Goal: Obtain resource: Download file/media

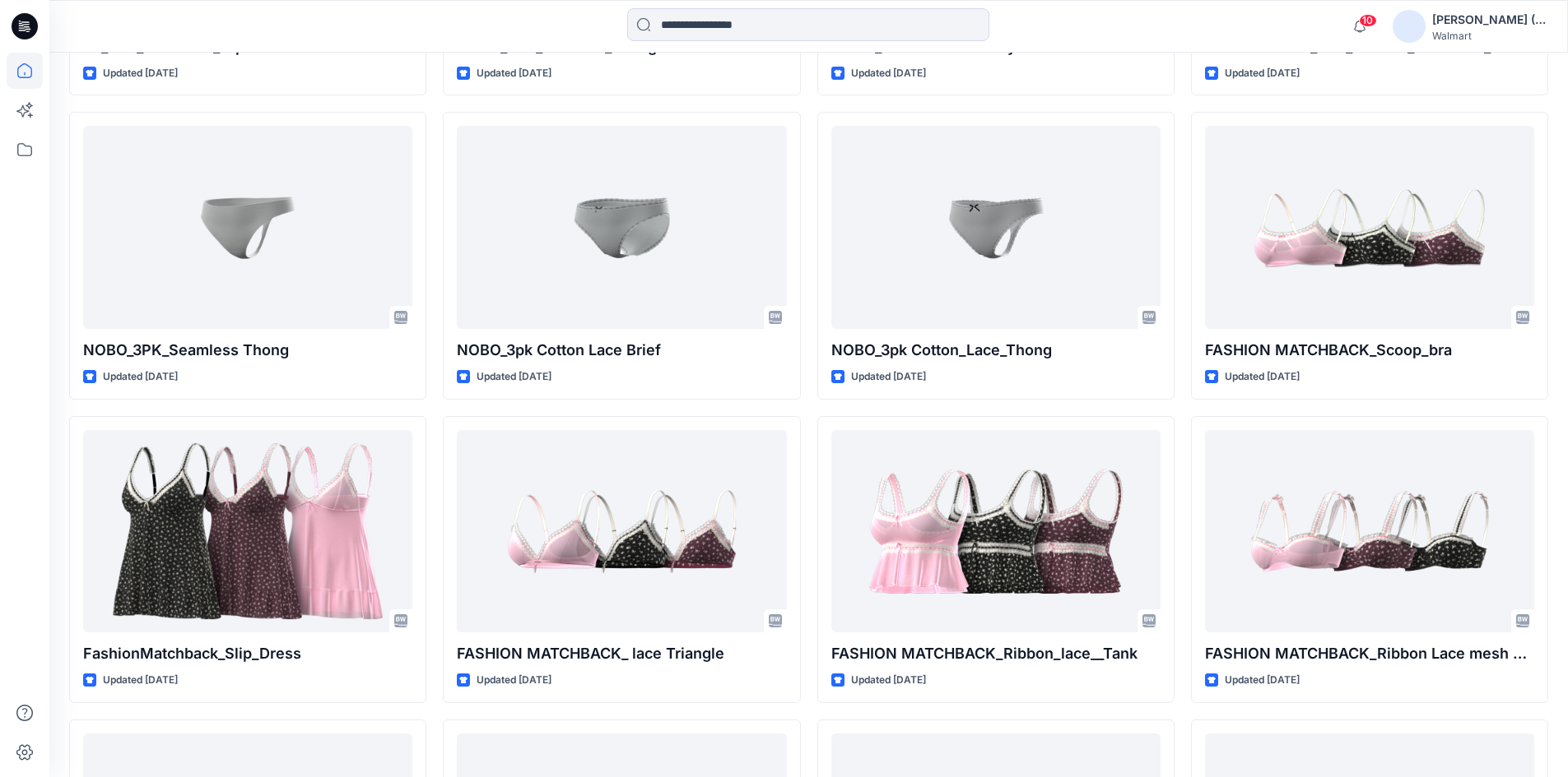
scroll to position [2416, 0]
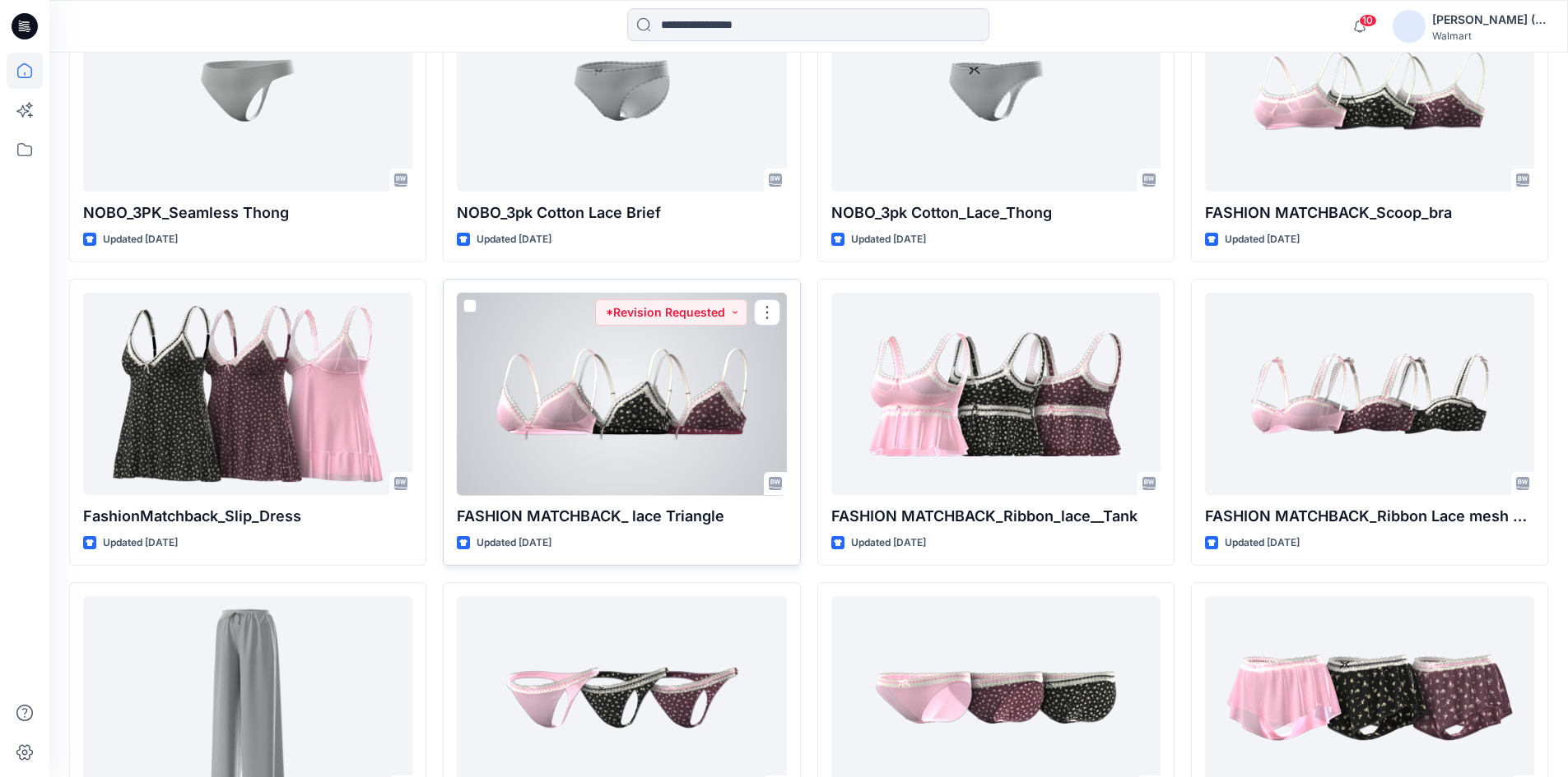
click at [643, 447] on div at bounding box center [621, 395] width 329 height 203
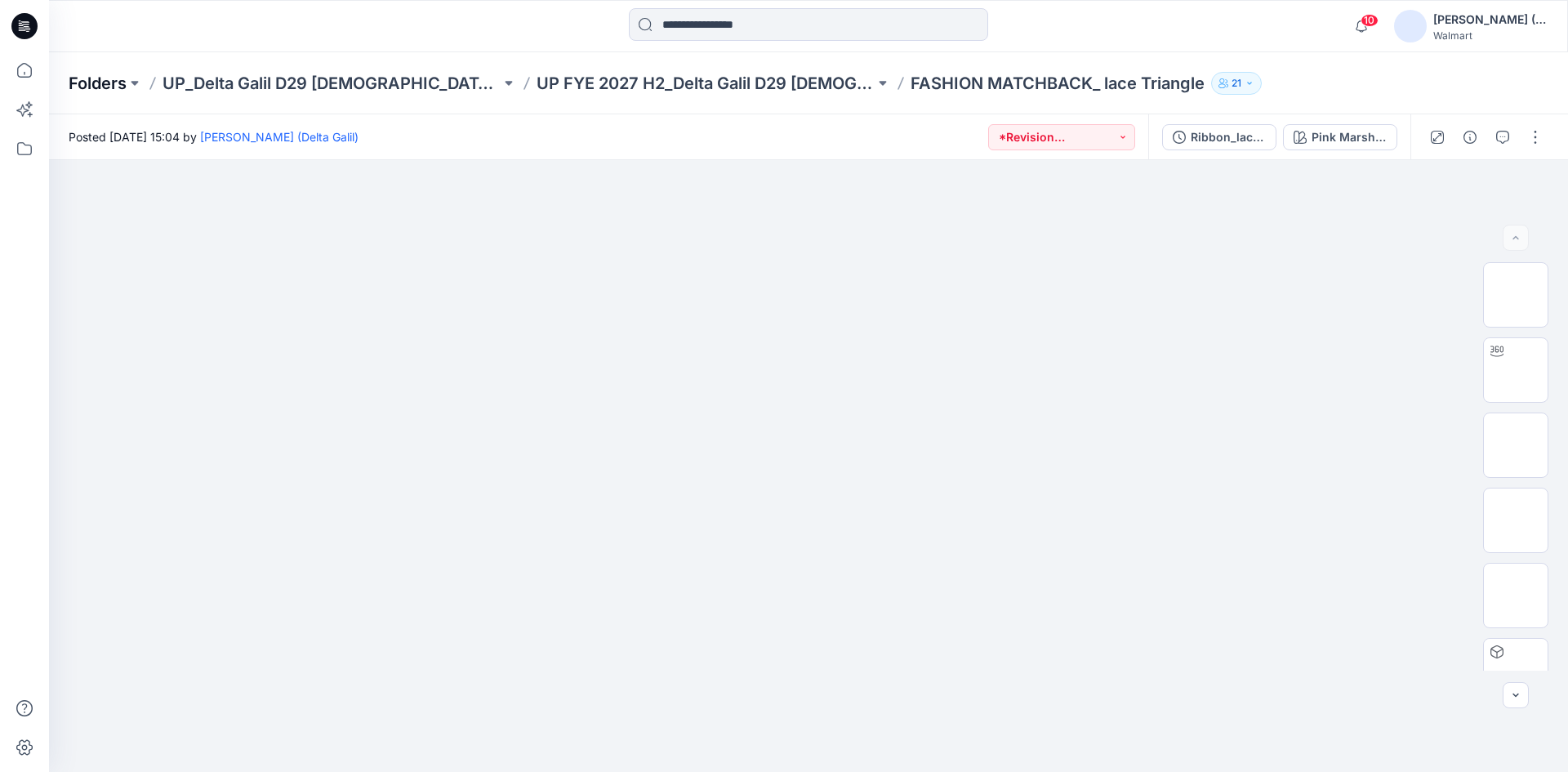
click at [97, 89] on p "Folders" at bounding box center [97, 84] width 58 height 23
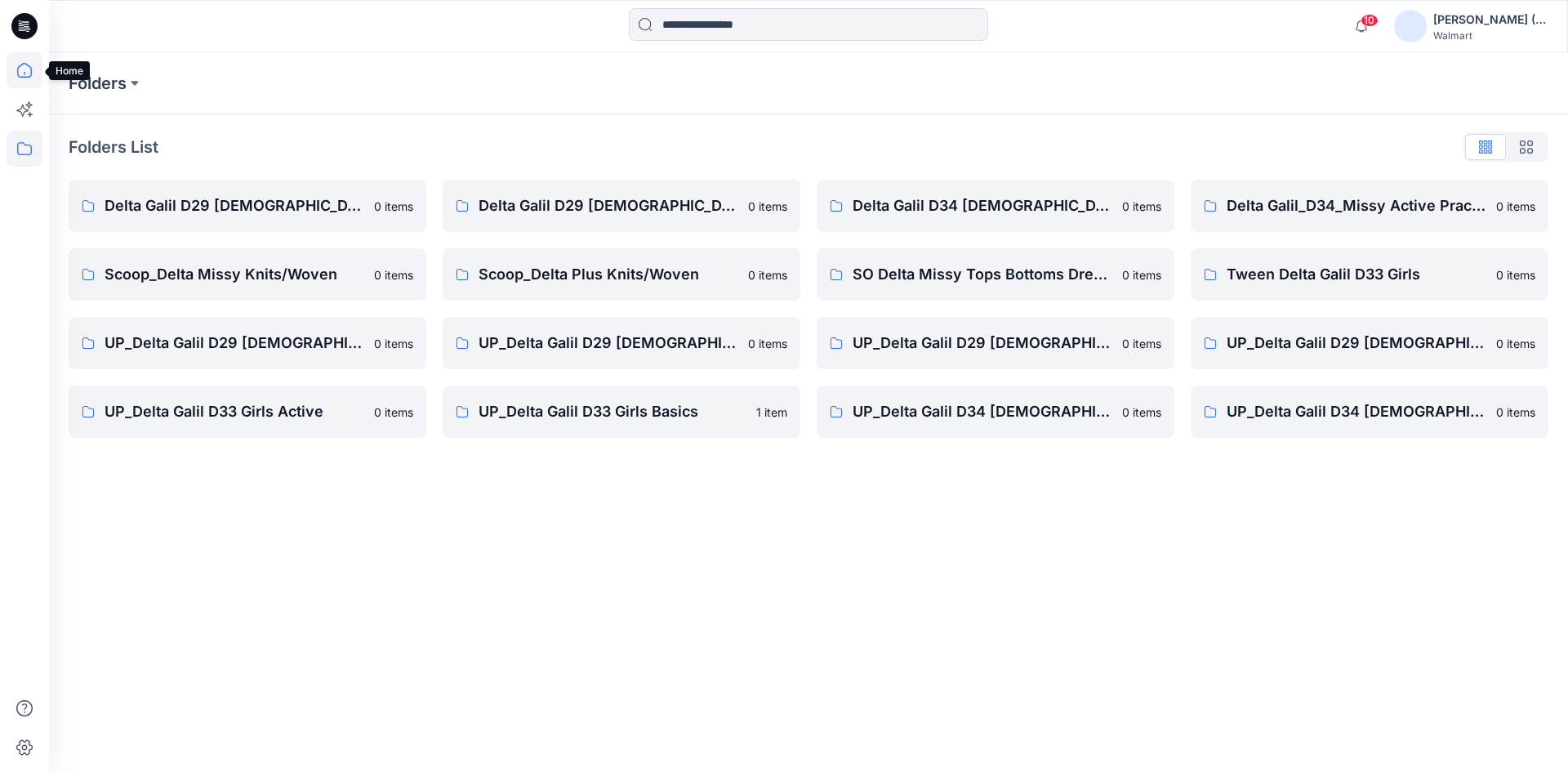
click at [24, 77] on icon at bounding box center [24, 69] width 14 height 14
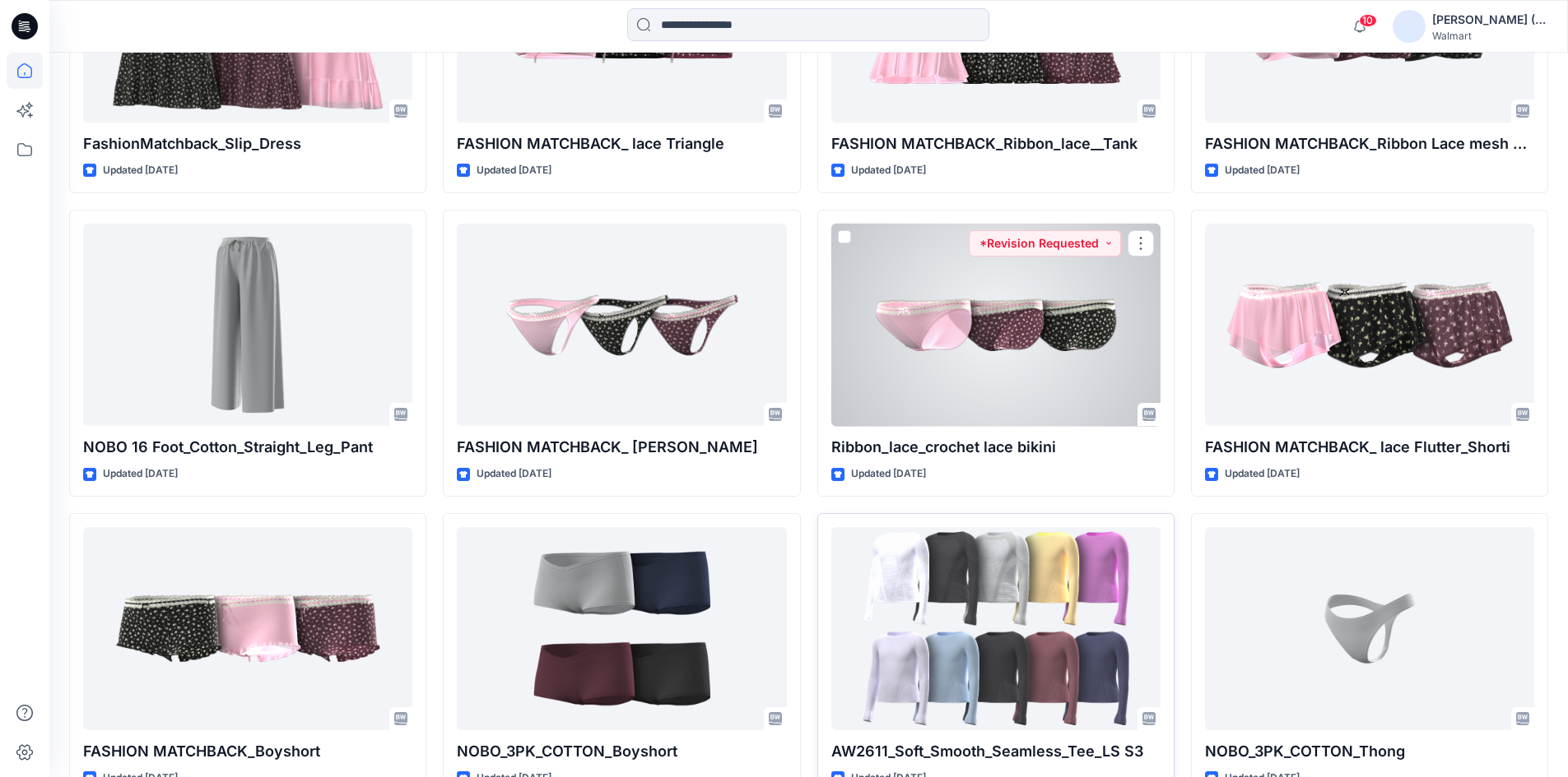
scroll to position [2834, 0]
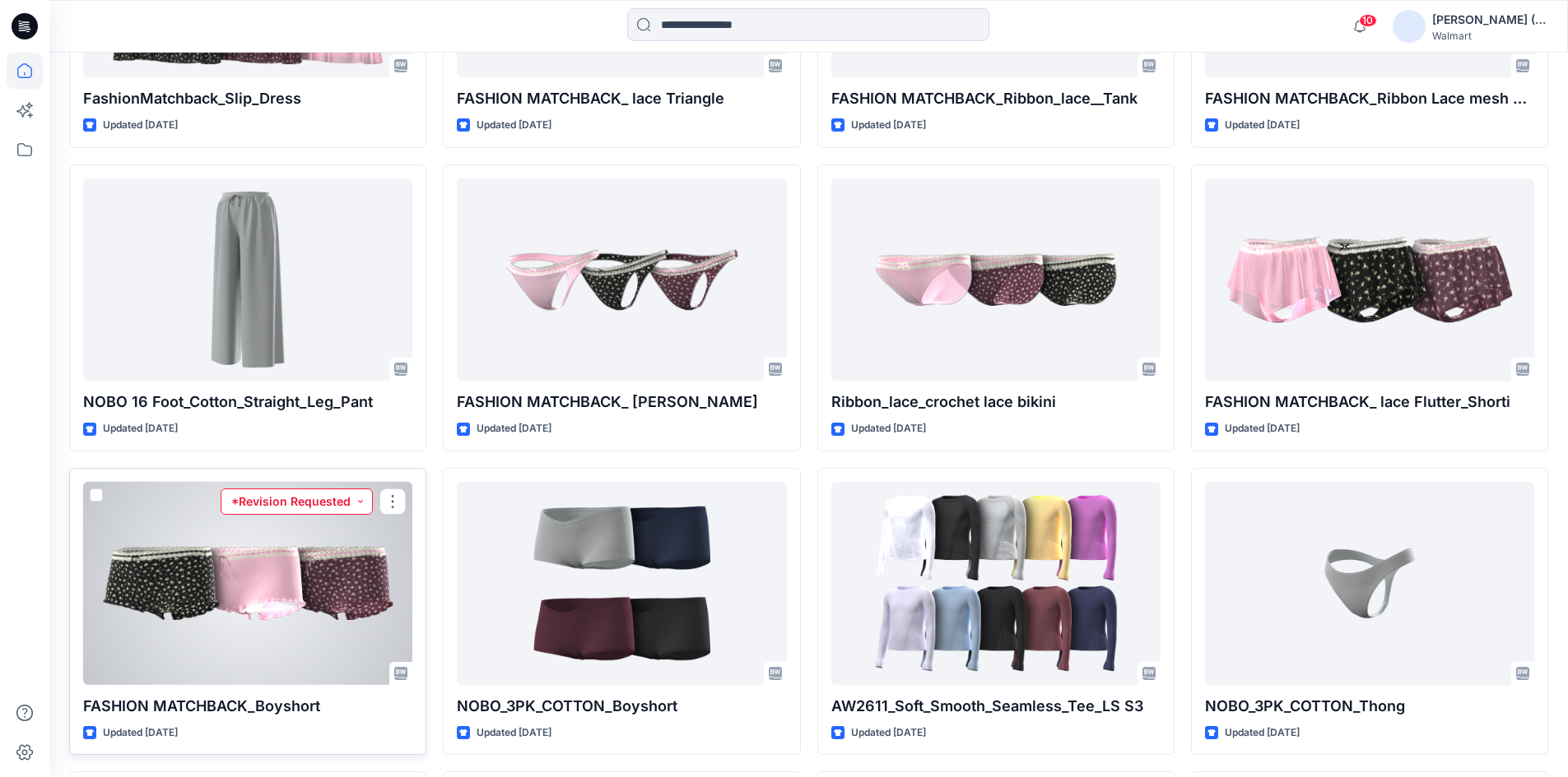
click at [317, 503] on button "*Revision Requested" at bounding box center [296, 501] width 152 height 26
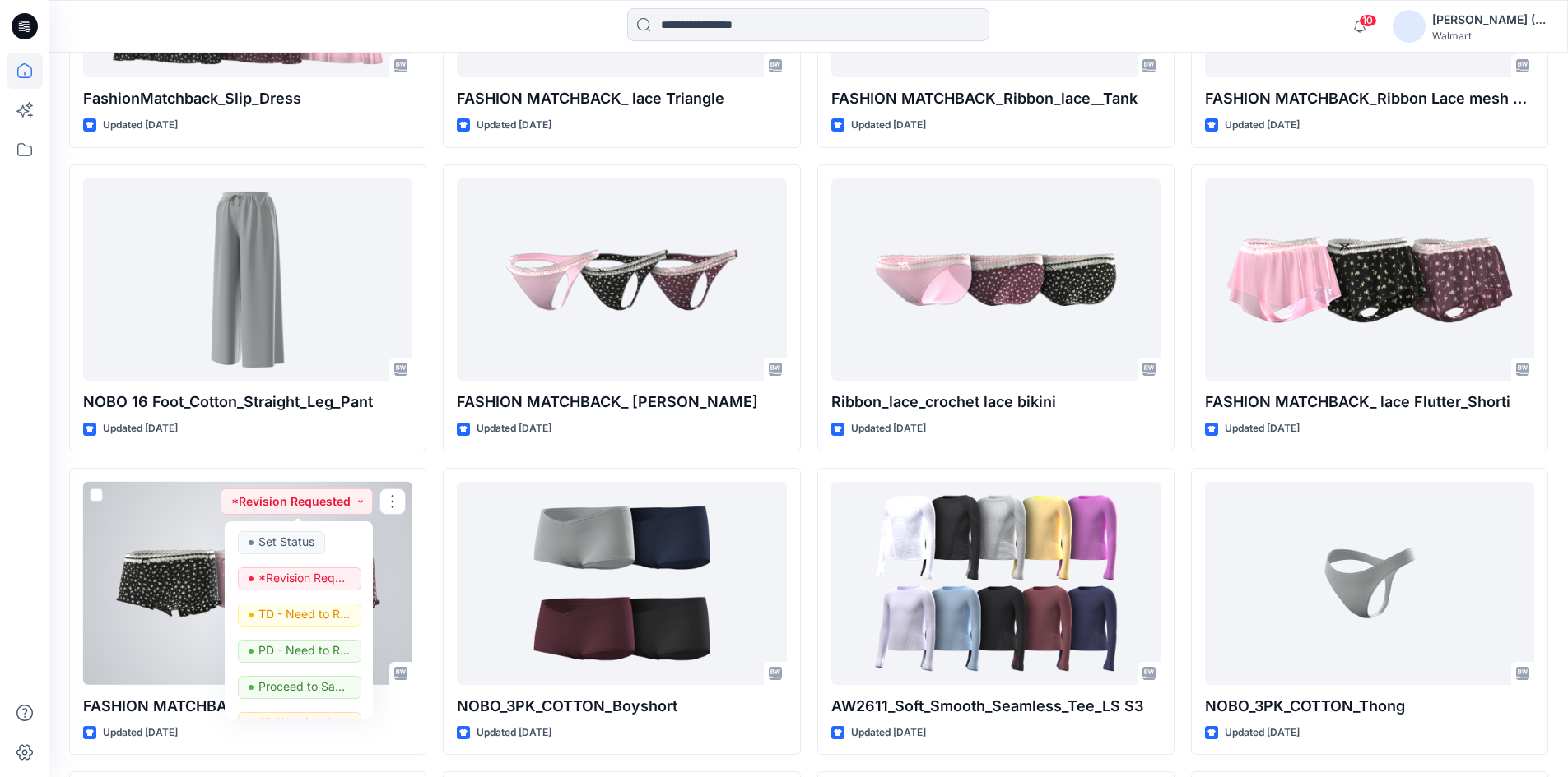
click at [145, 651] on div at bounding box center [248, 583] width 329 height 203
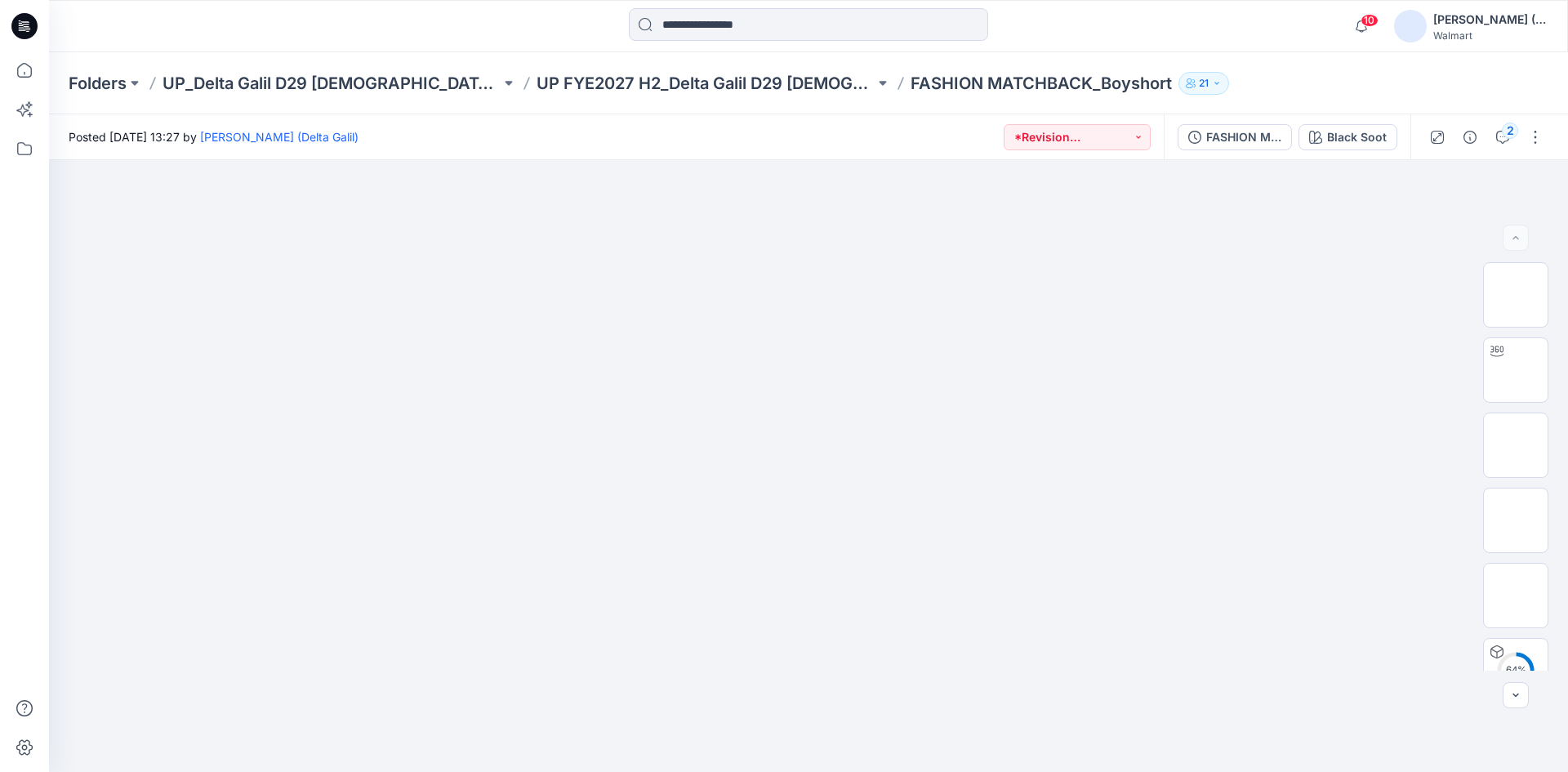
click at [1516, 140] on div "2" at bounding box center [1485, 137] width 151 height 46
click at [1503, 139] on icon "button" at bounding box center [1503, 137] width 13 height 13
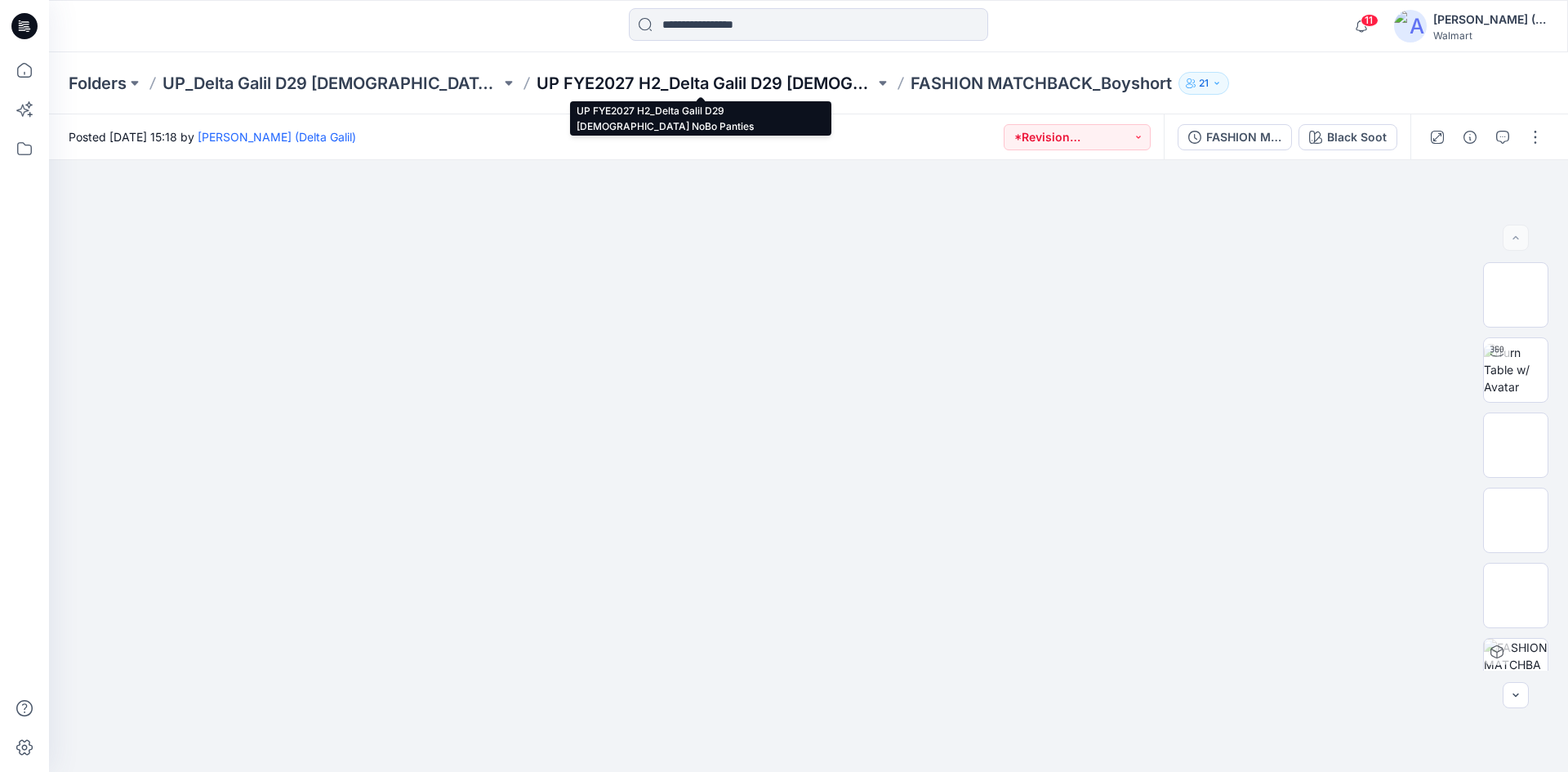
click at [812, 82] on p "UP FYE2027 H2_Delta Galil D29 [DEMOGRAPHIC_DATA] NoBo Panties" at bounding box center [706, 84] width 338 height 23
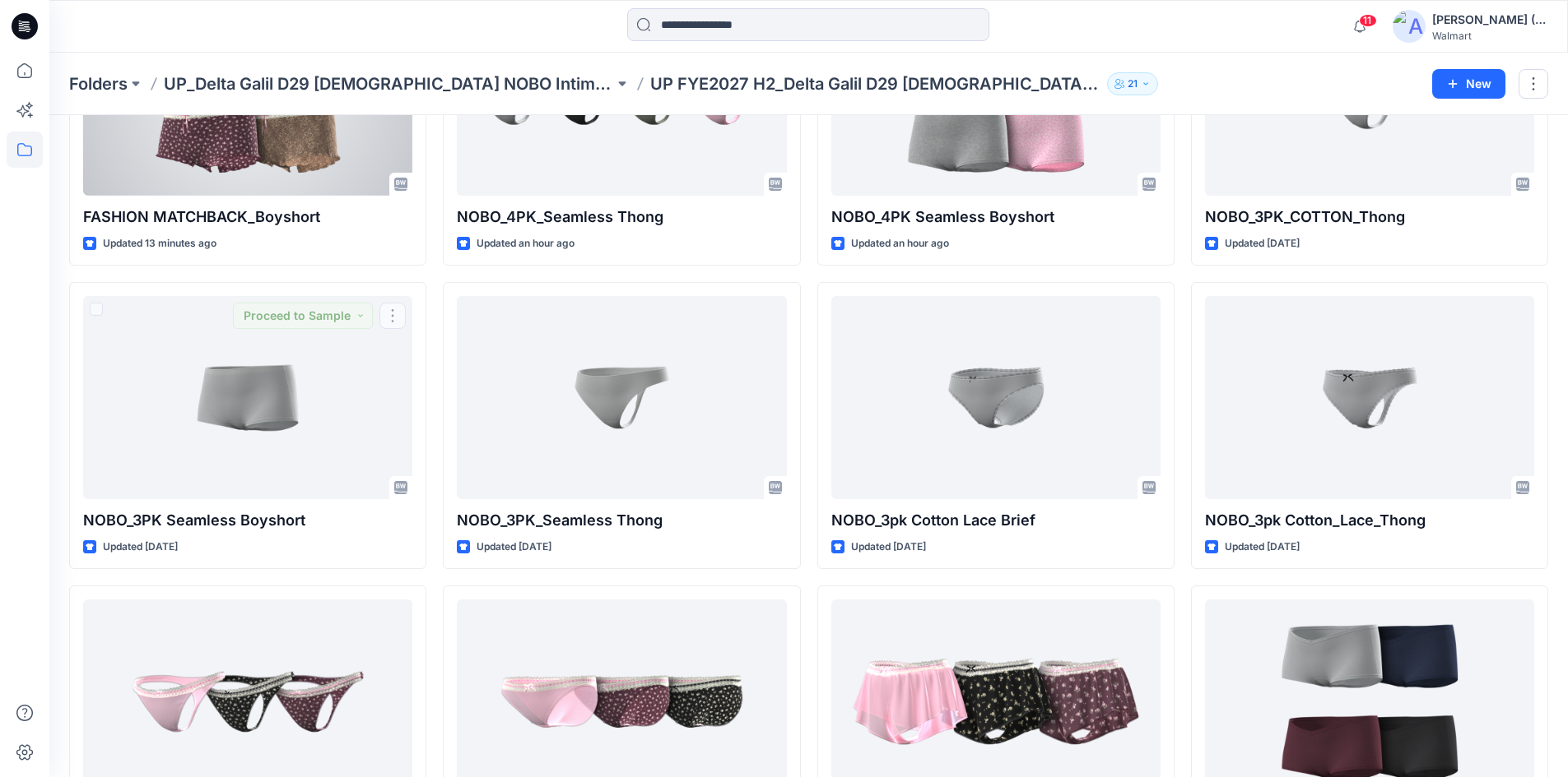
scroll to position [132, 0]
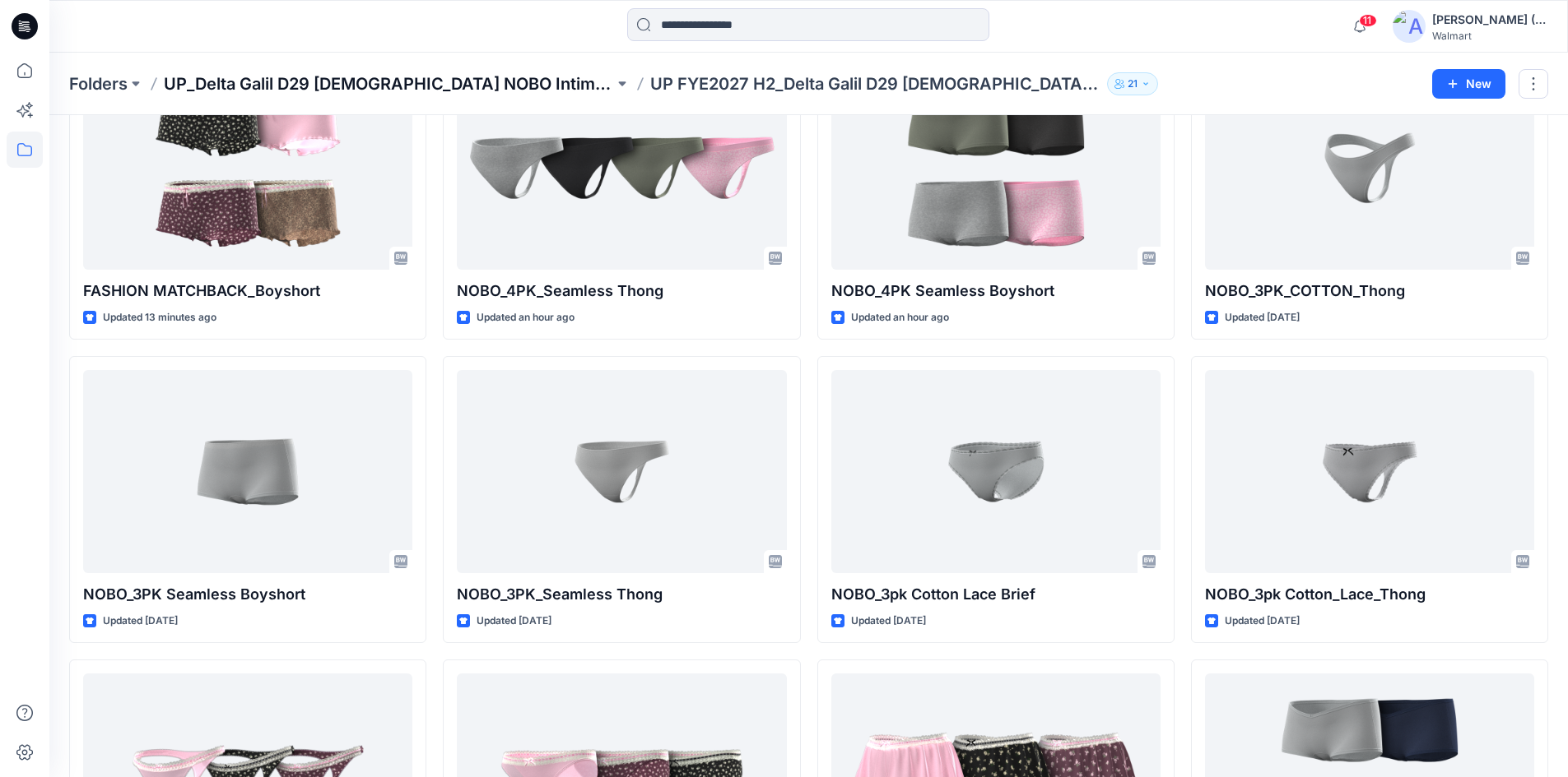
click at [458, 79] on p "UP_Delta Galil D29 [DEMOGRAPHIC_DATA] NOBO Intimates" at bounding box center [388, 84] width 450 height 23
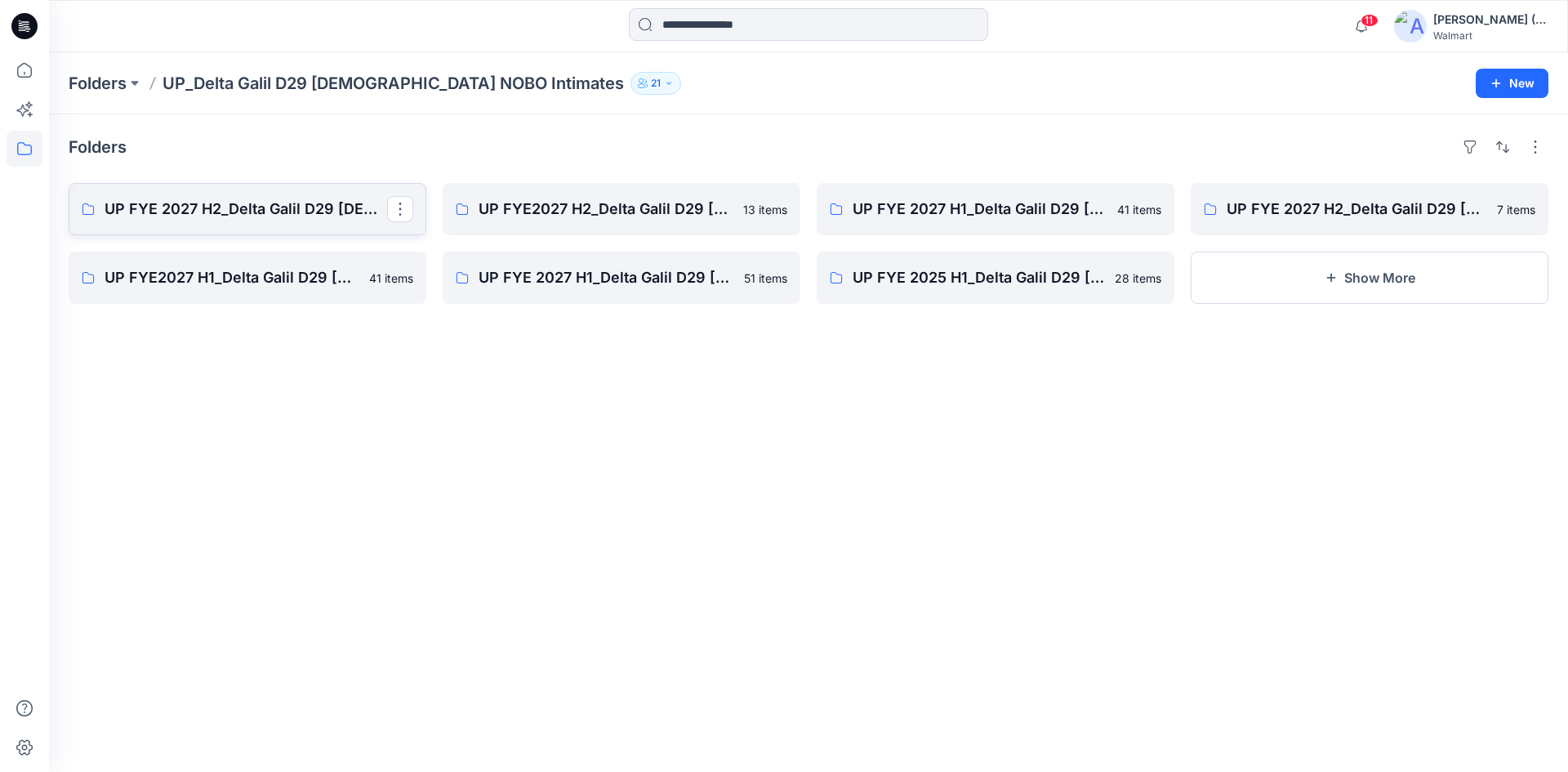
click at [368, 215] on p "UP FYE 2027 H2_Delta Galil D29 Ladies NOBO Bras" at bounding box center [246, 210] width 282 height 23
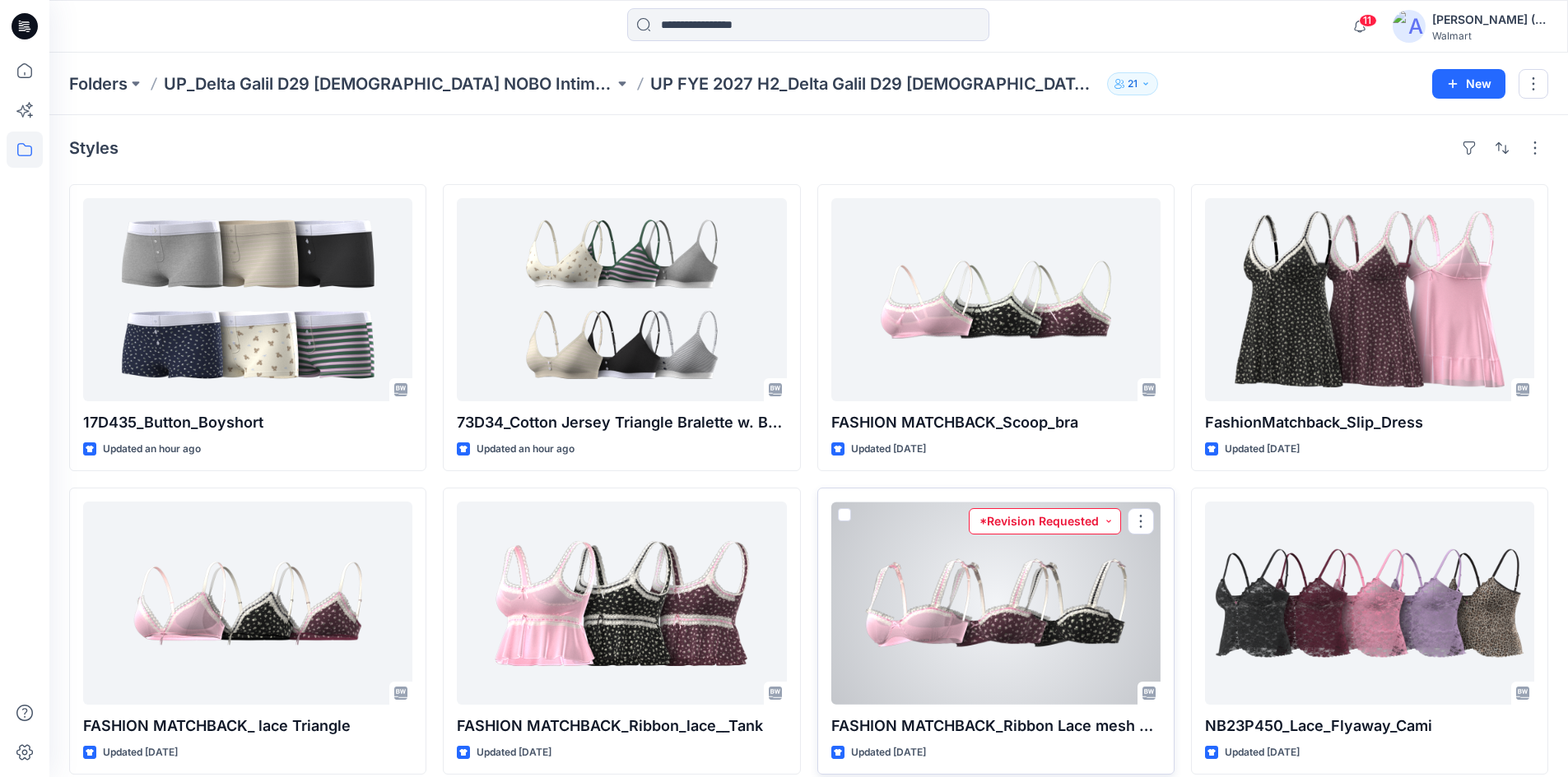
click at [1030, 524] on button "*Revision Requested" at bounding box center [1044, 521] width 152 height 26
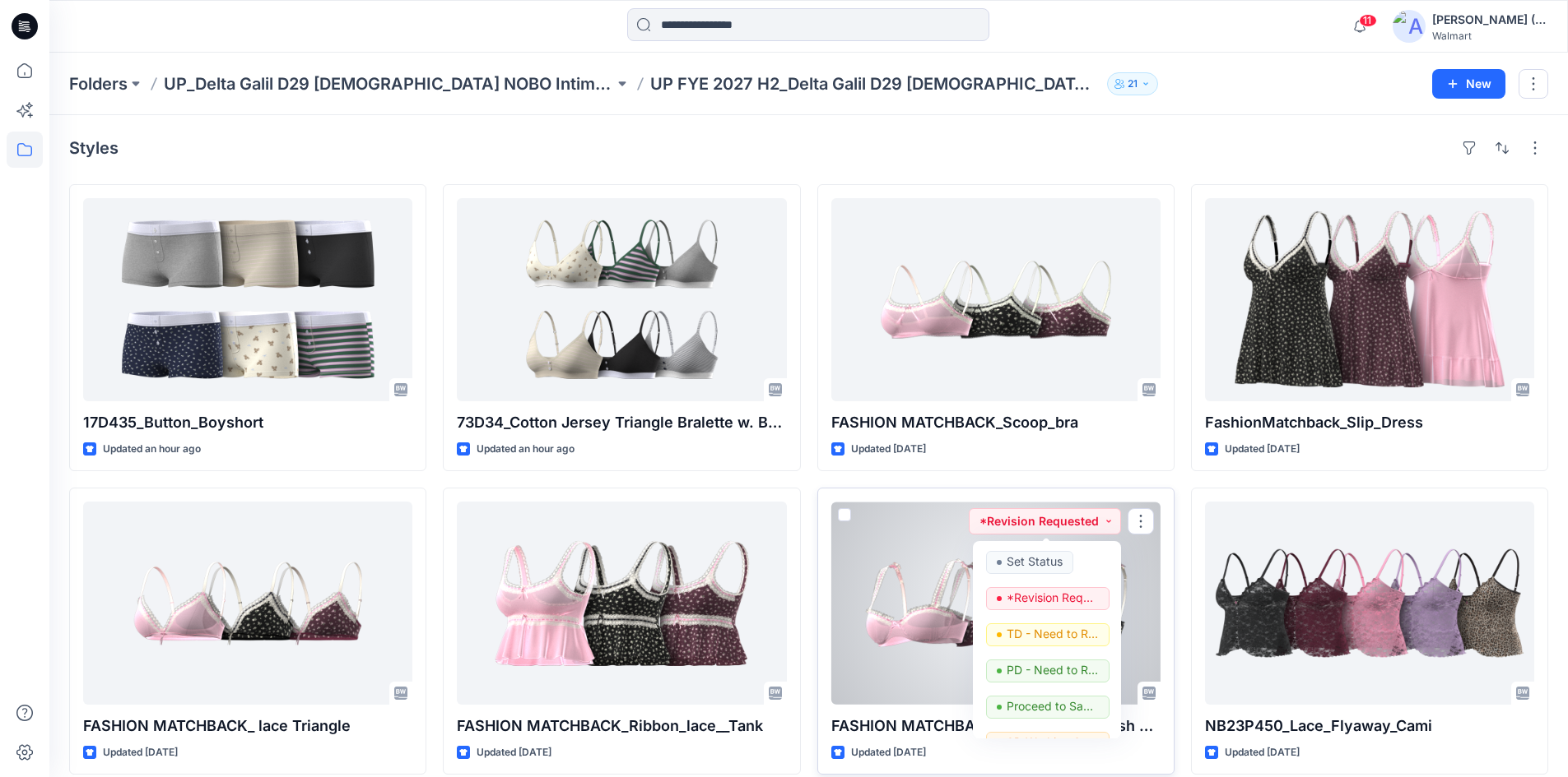
click at [909, 555] on div at bounding box center [996, 604] width 329 height 203
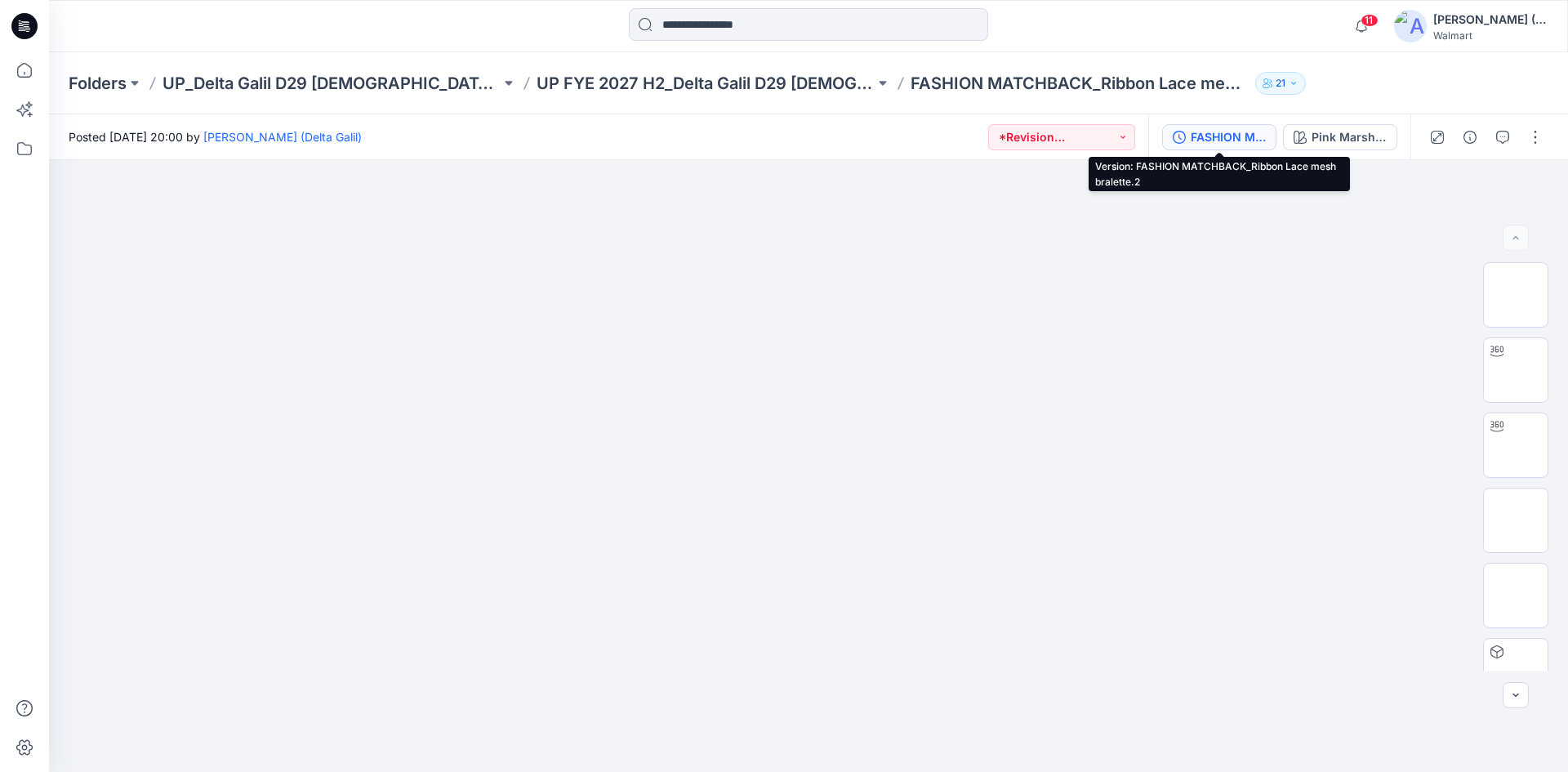
click at [1224, 138] on div "FASHION MATCHBACK_Ribbon Lace mesh bralette.2" at bounding box center [1229, 137] width 75 height 18
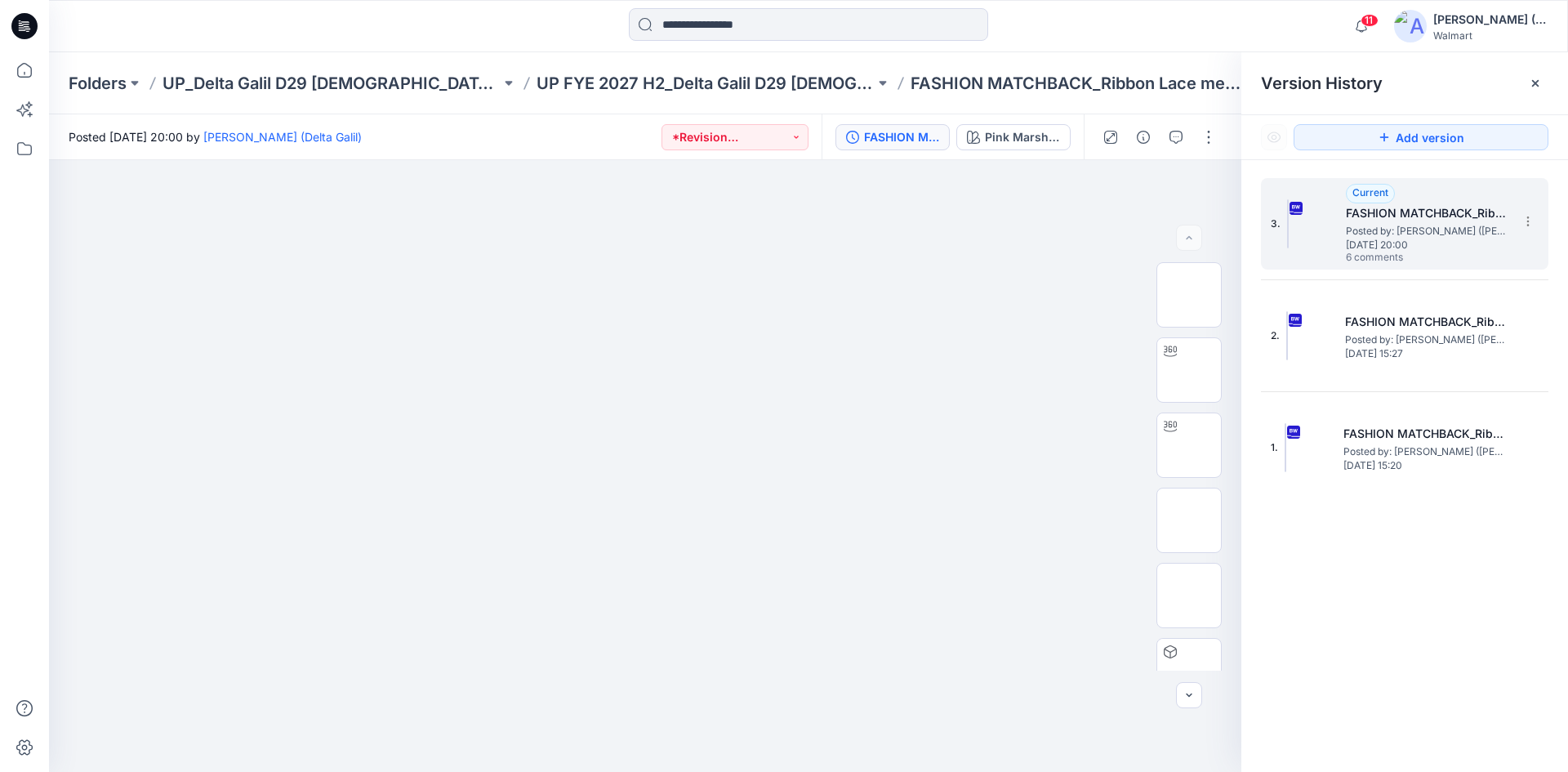
click at [1475, 223] on span "Posted by: [PERSON_NAME] ([PERSON_NAME])" at bounding box center [1428, 231] width 163 height 16
click at [1533, 224] on icon at bounding box center [1529, 222] width 13 height 13
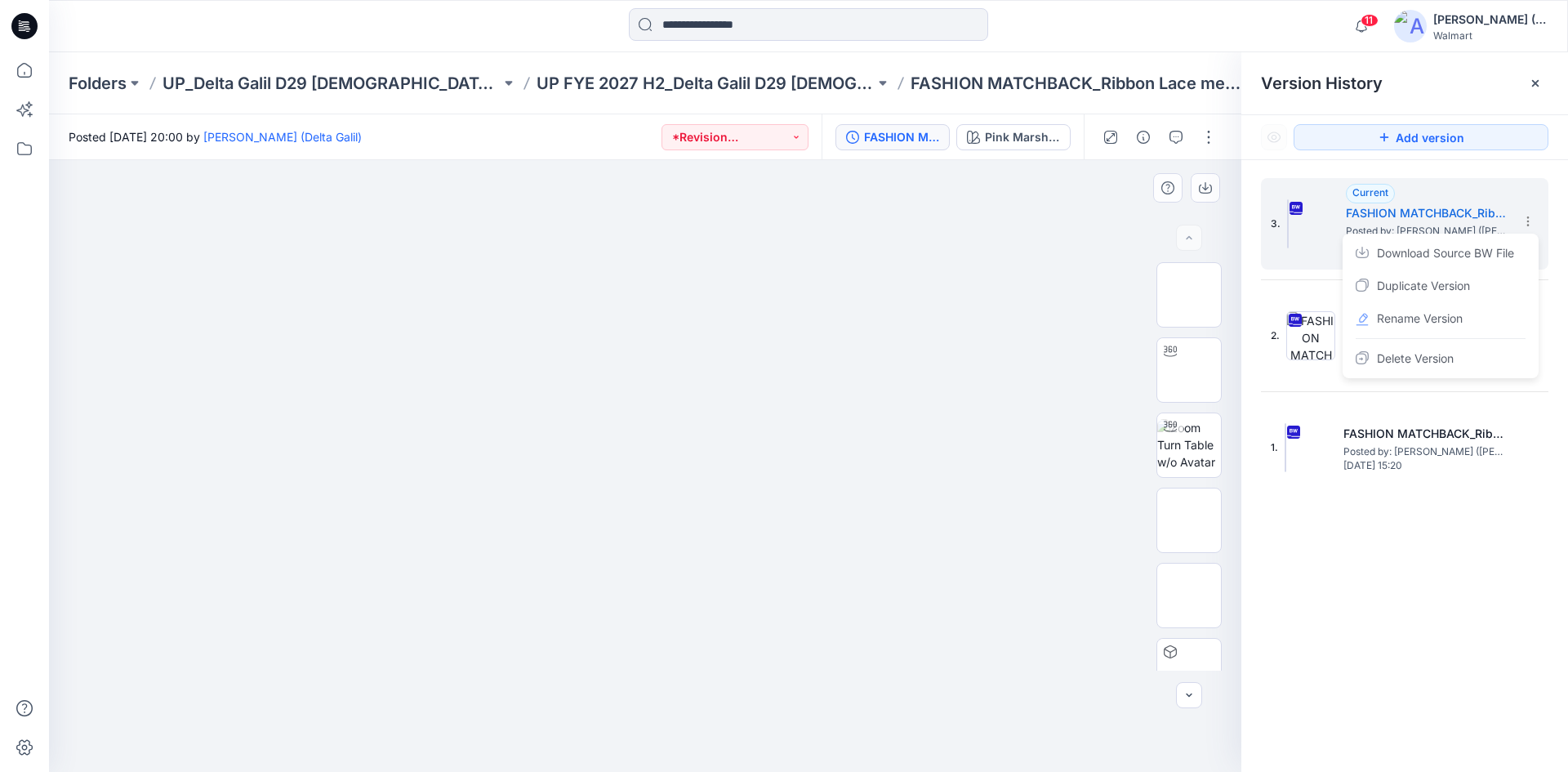
click at [1007, 221] on img at bounding box center [646, 221] width 817 height 0
click at [1022, 221] on img at bounding box center [646, 221] width 817 height 0
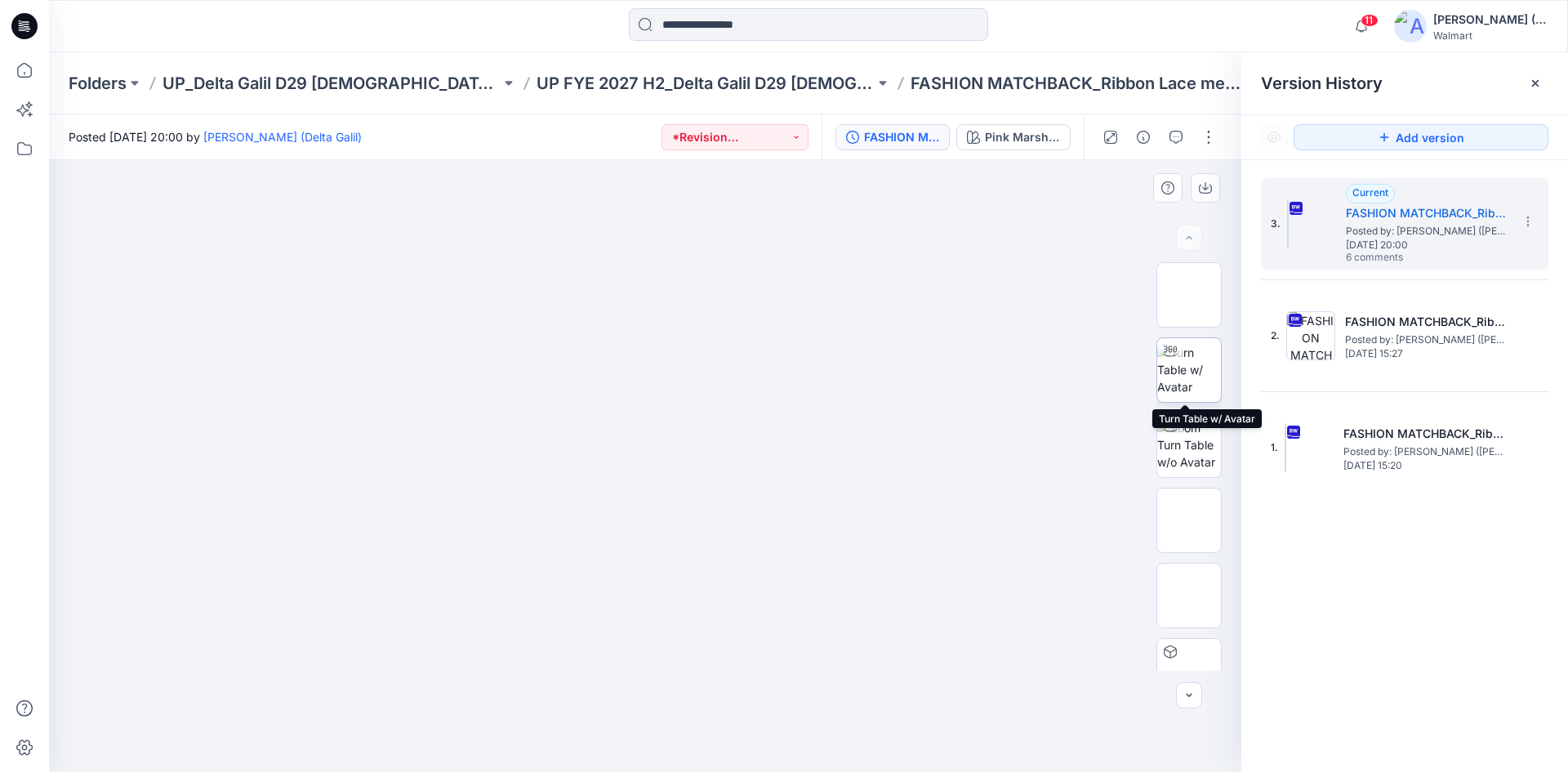
click at [1191, 374] on img at bounding box center [1189, 370] width 63 height 52
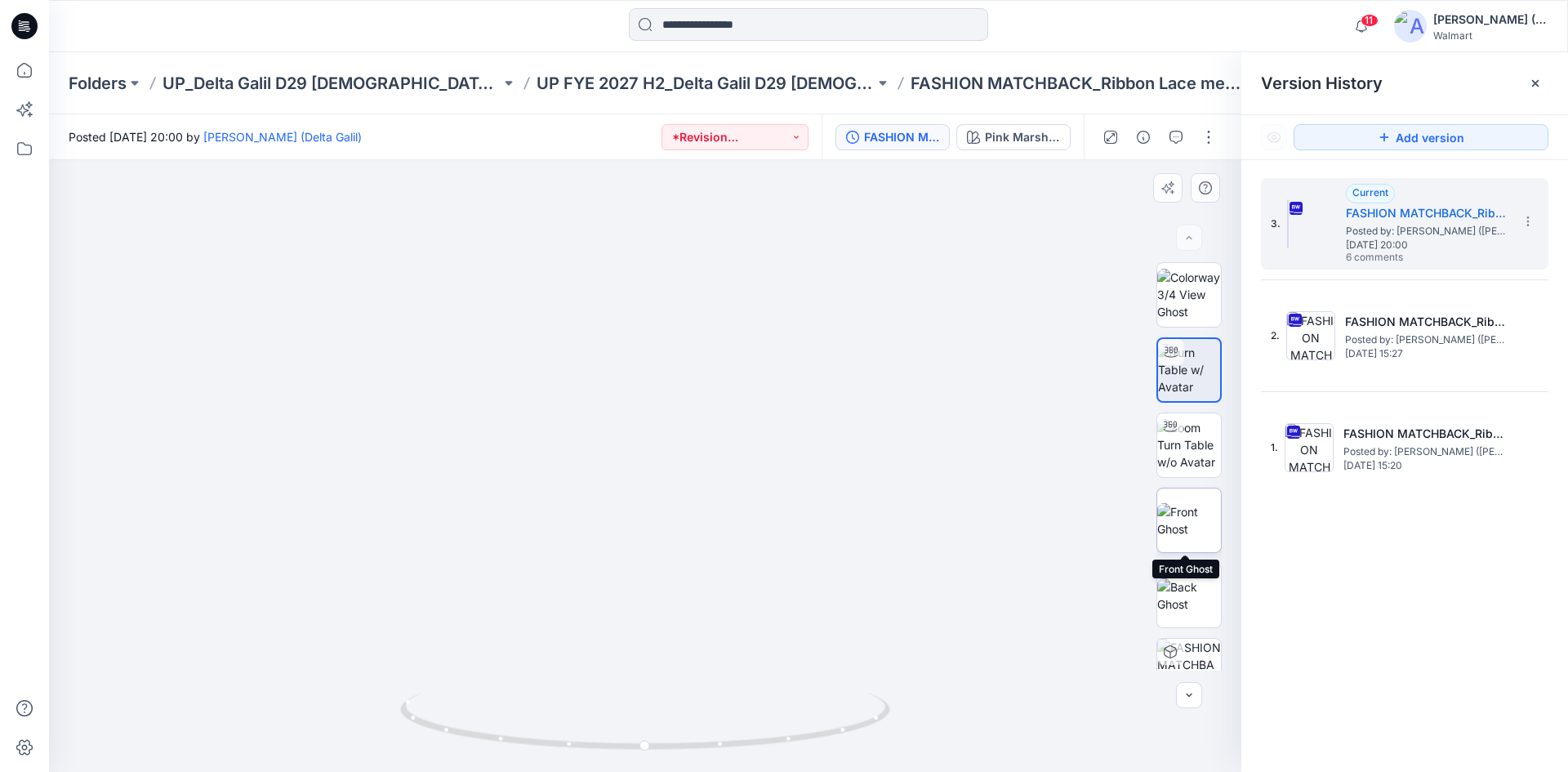
click at [1205, 537] on img at bounding box center [1189, 521] width 63 height 35
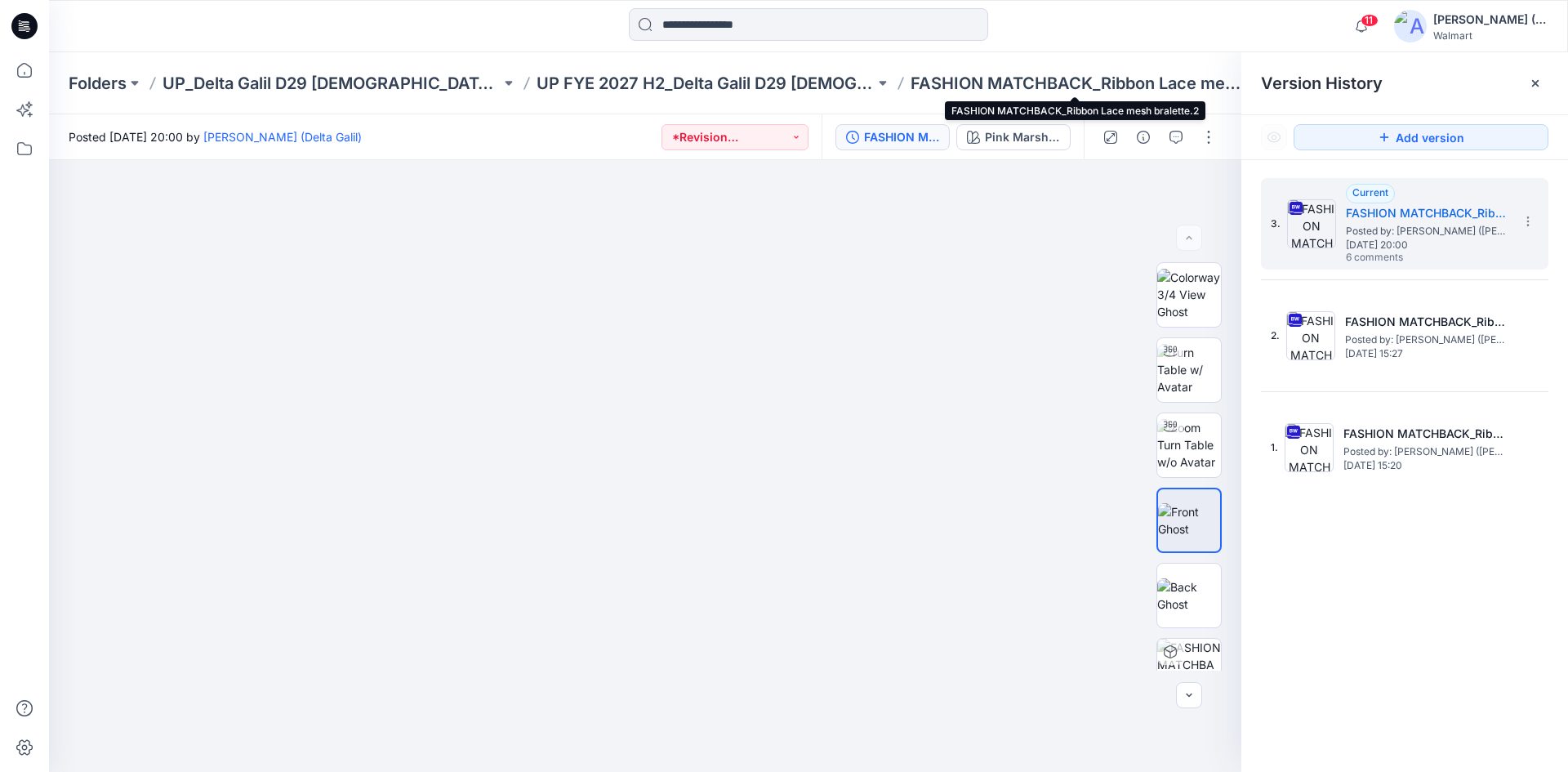
click at [947, 84] on p "FASHION MATCHBACK_Ribbon Lace mesh bralette.2" at bounding box center [1080, 84] width 338 height 23
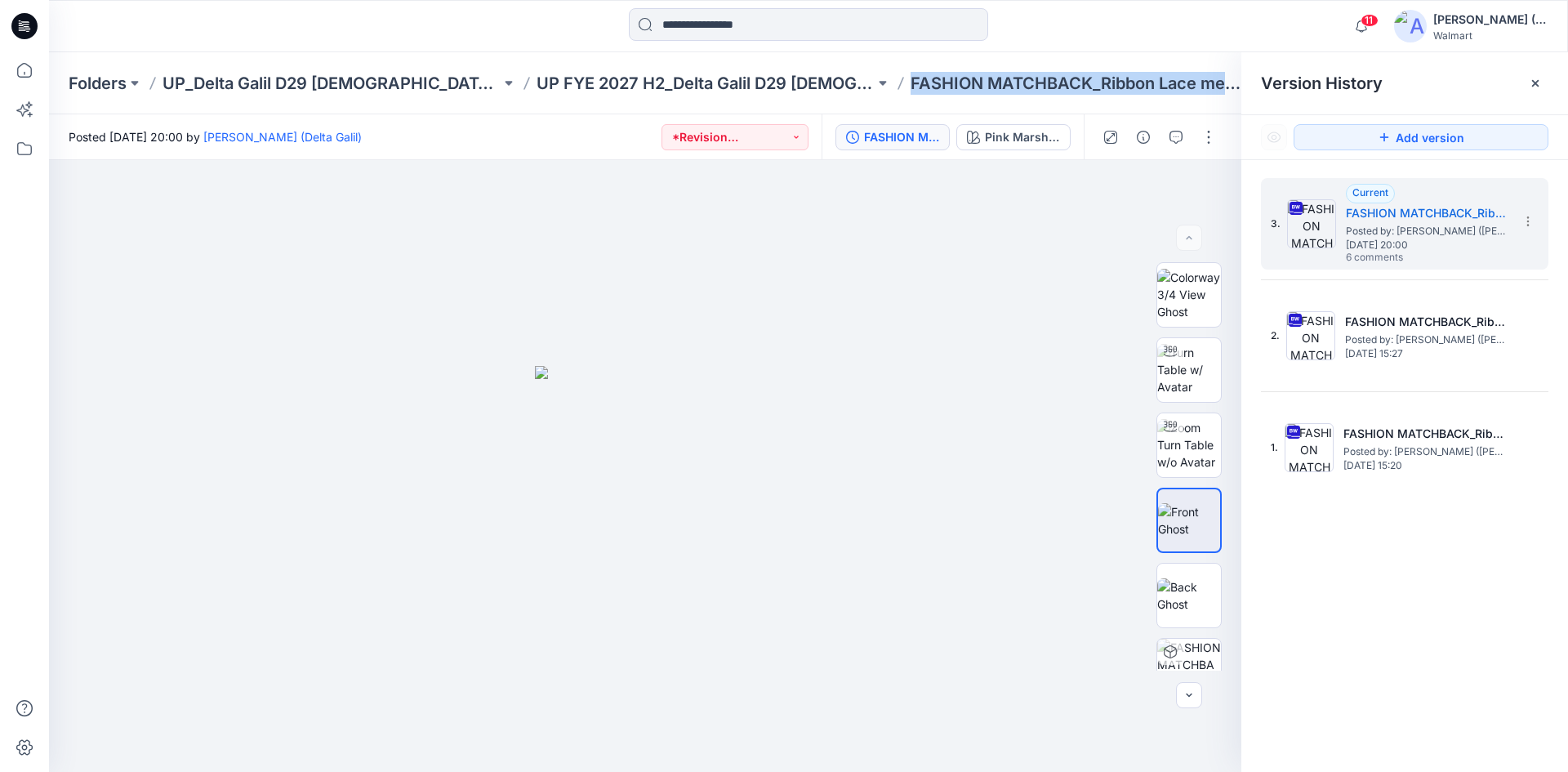
click at [947, 84] on p "FASHION MATCHBACK_Ribbon Lace mesh bralette.2" at bounding box center [1080, 84] width 338 height 23
copy div "FASHION MATCHBACK_Ribbon Lace mesh bralette.2 21"
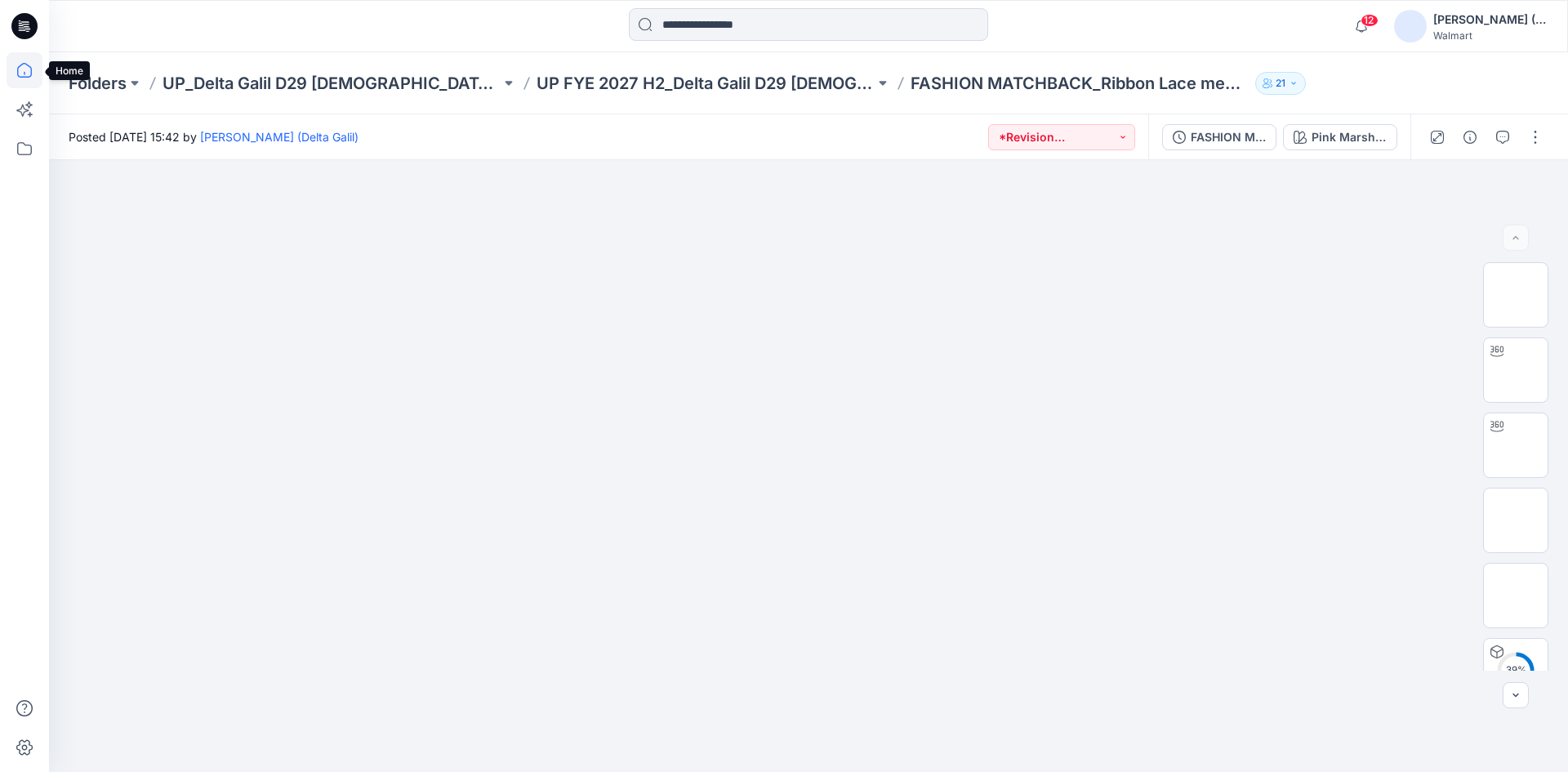
click at [17, 66] on icon at bounding box center [24, 69] width 36 height 36
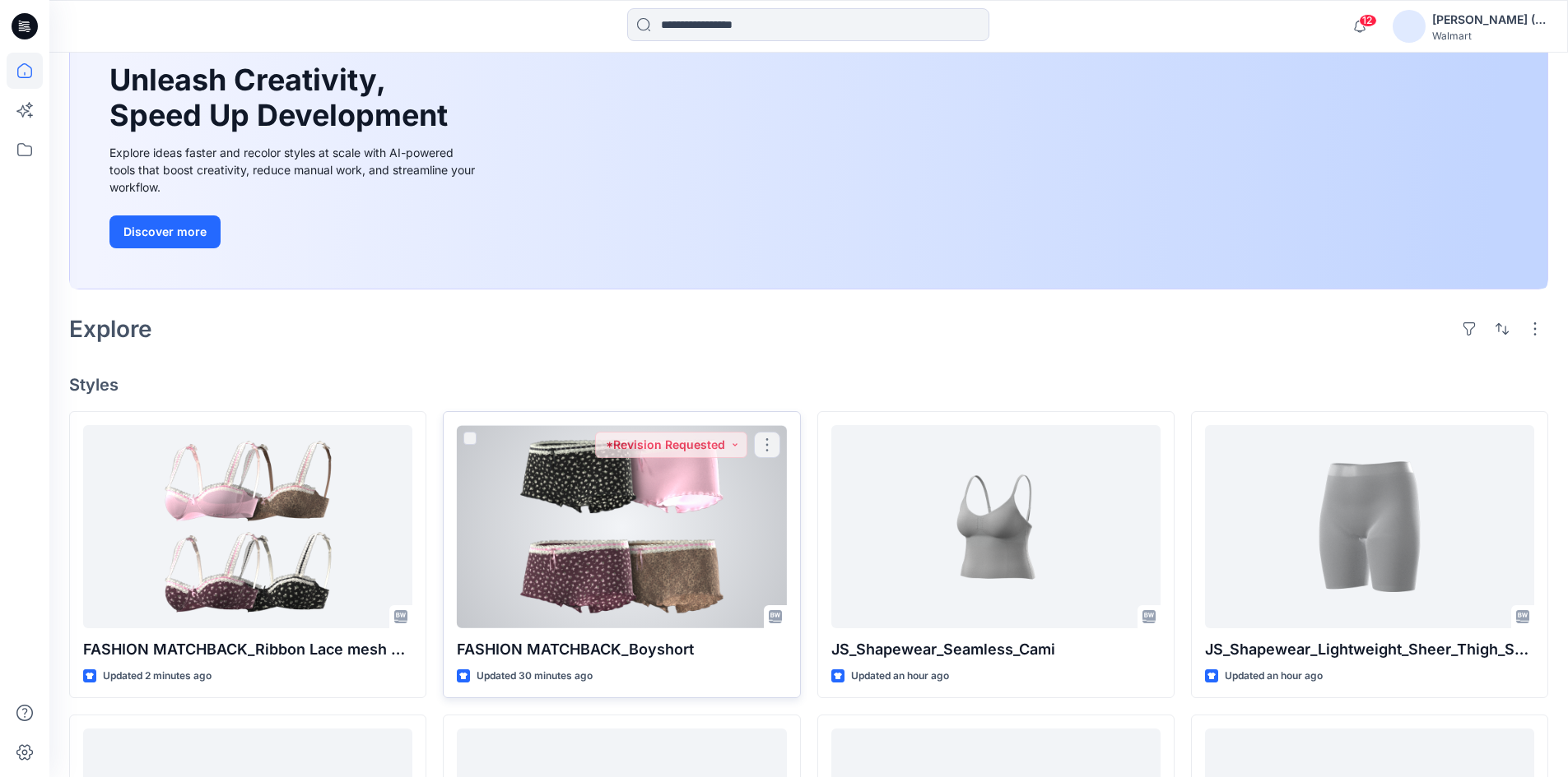
scroll to position [164, 0]
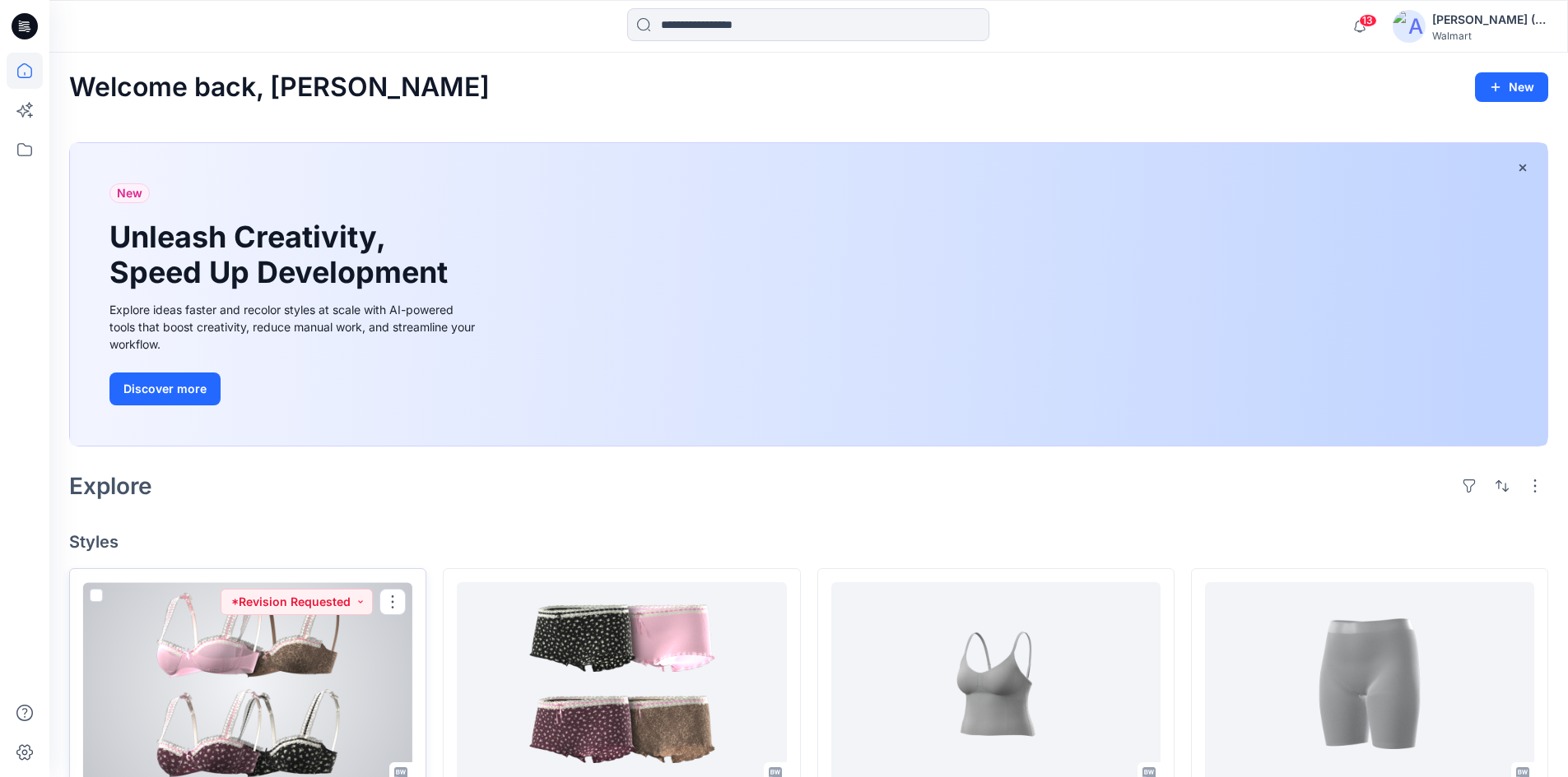
click at [288, 666] on div at bounding box center [248, 684] width 329 height 203
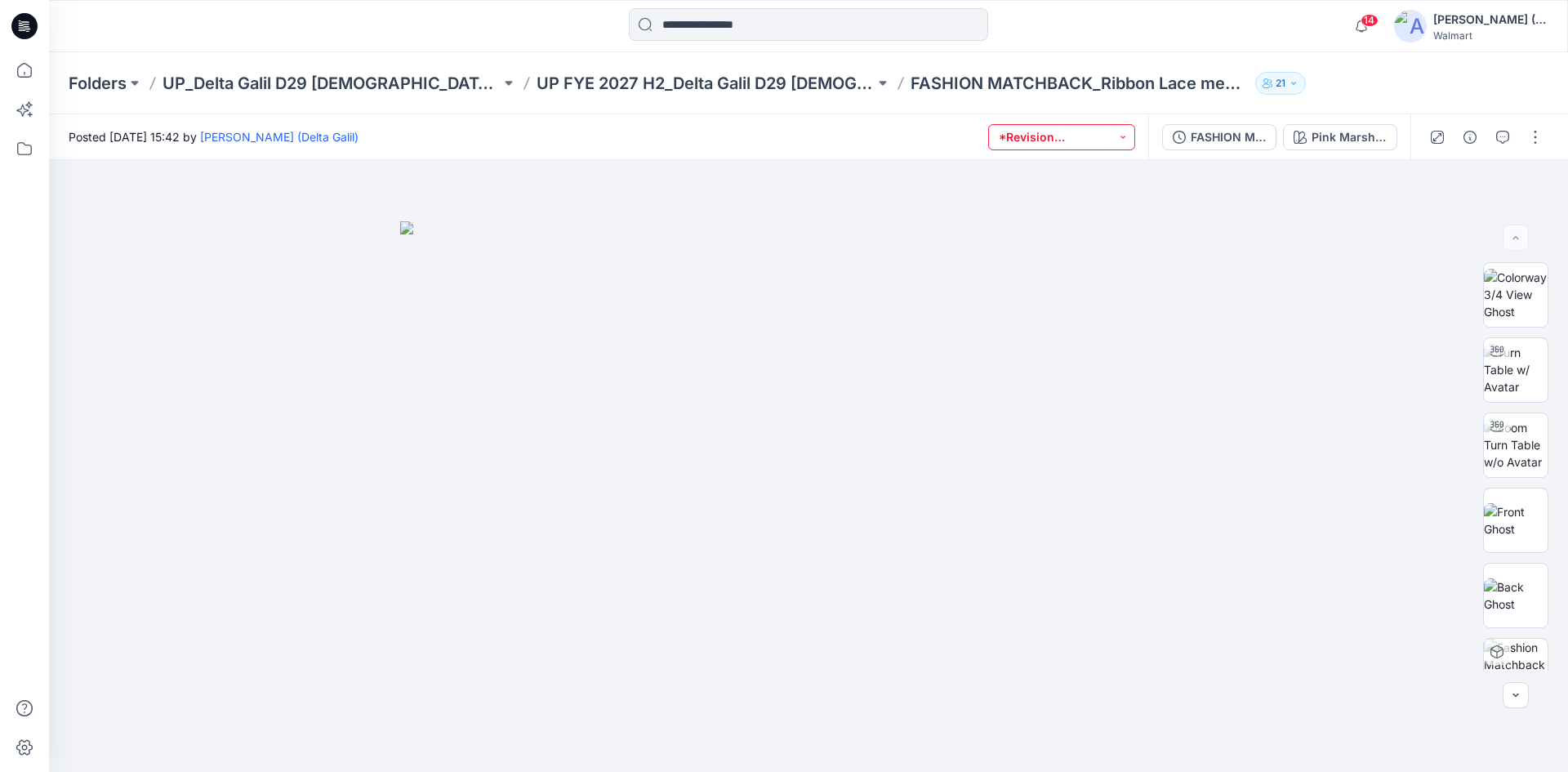
click at [1045, 138] on button "*Revision Requested" at bounding box center [1062, 137] width 147 height 26
click at [1222, 253] on div at bounding box center [808, 466] width 1519 height 612
click at [25, 74] on icon at bounding box center [24, 69] width 36 height 36
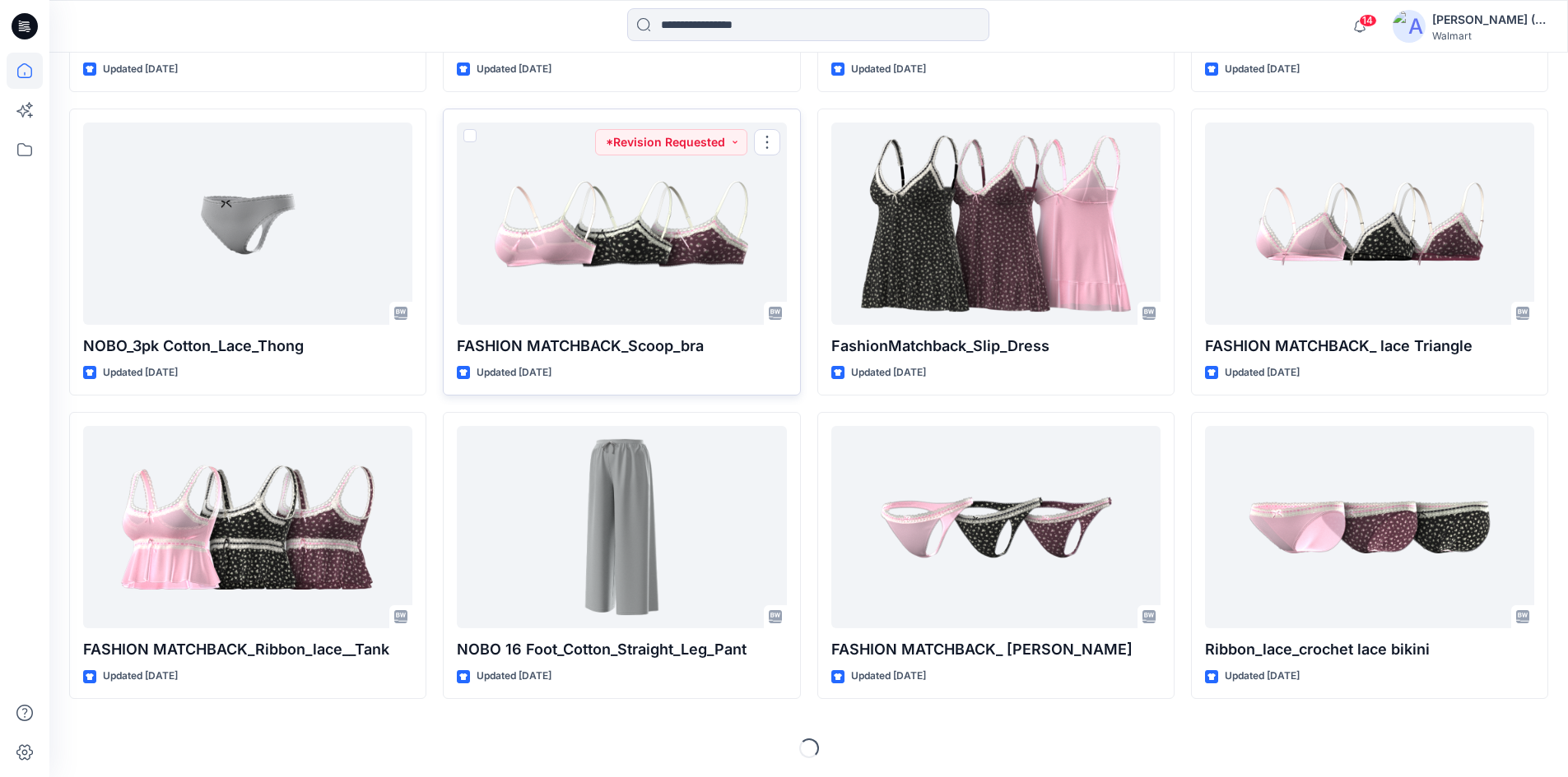
scroll to position [2587, 0]
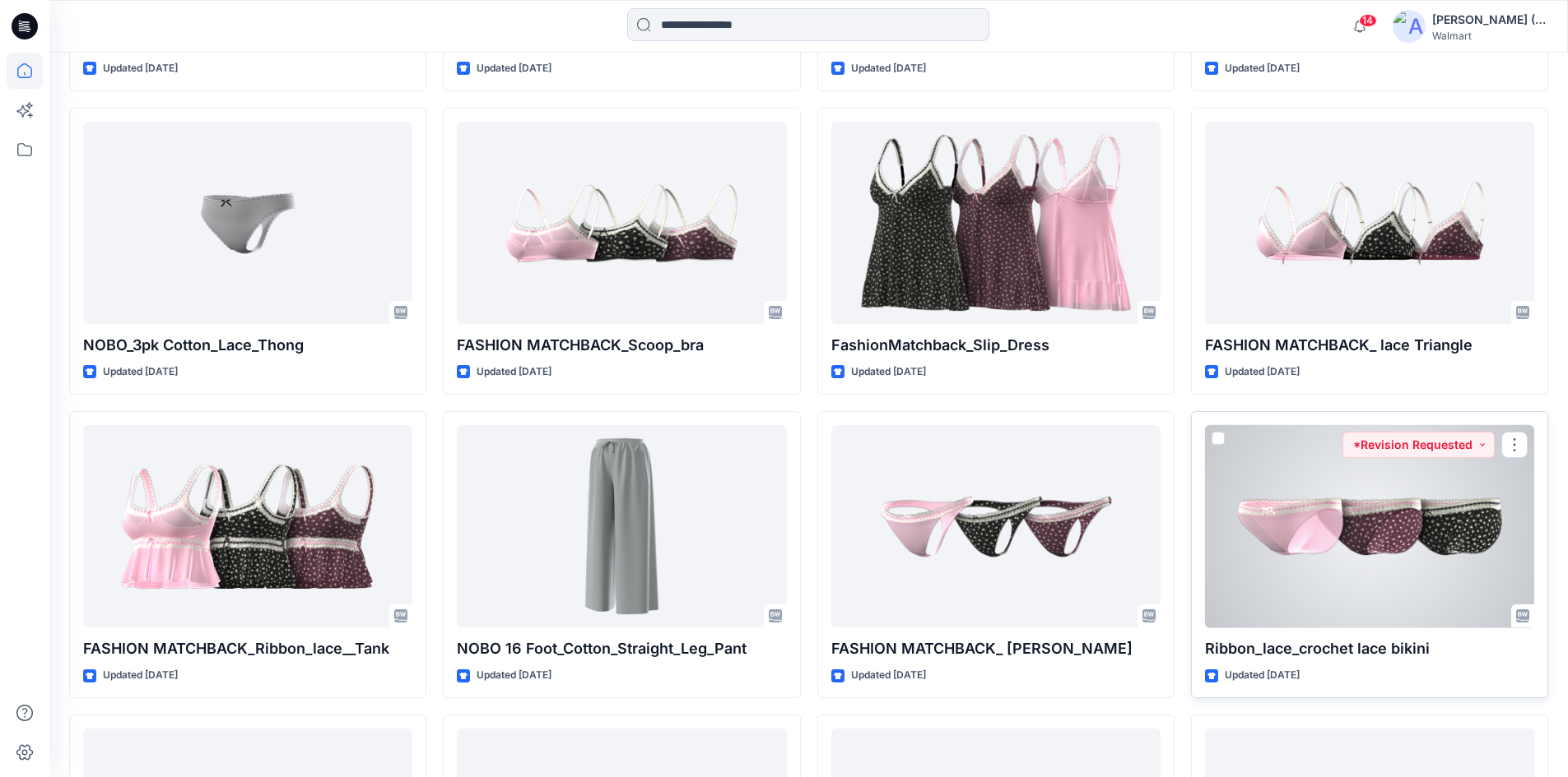
click at [1335, 504] on div at bounding box center [1370, 527] width 329 height 203
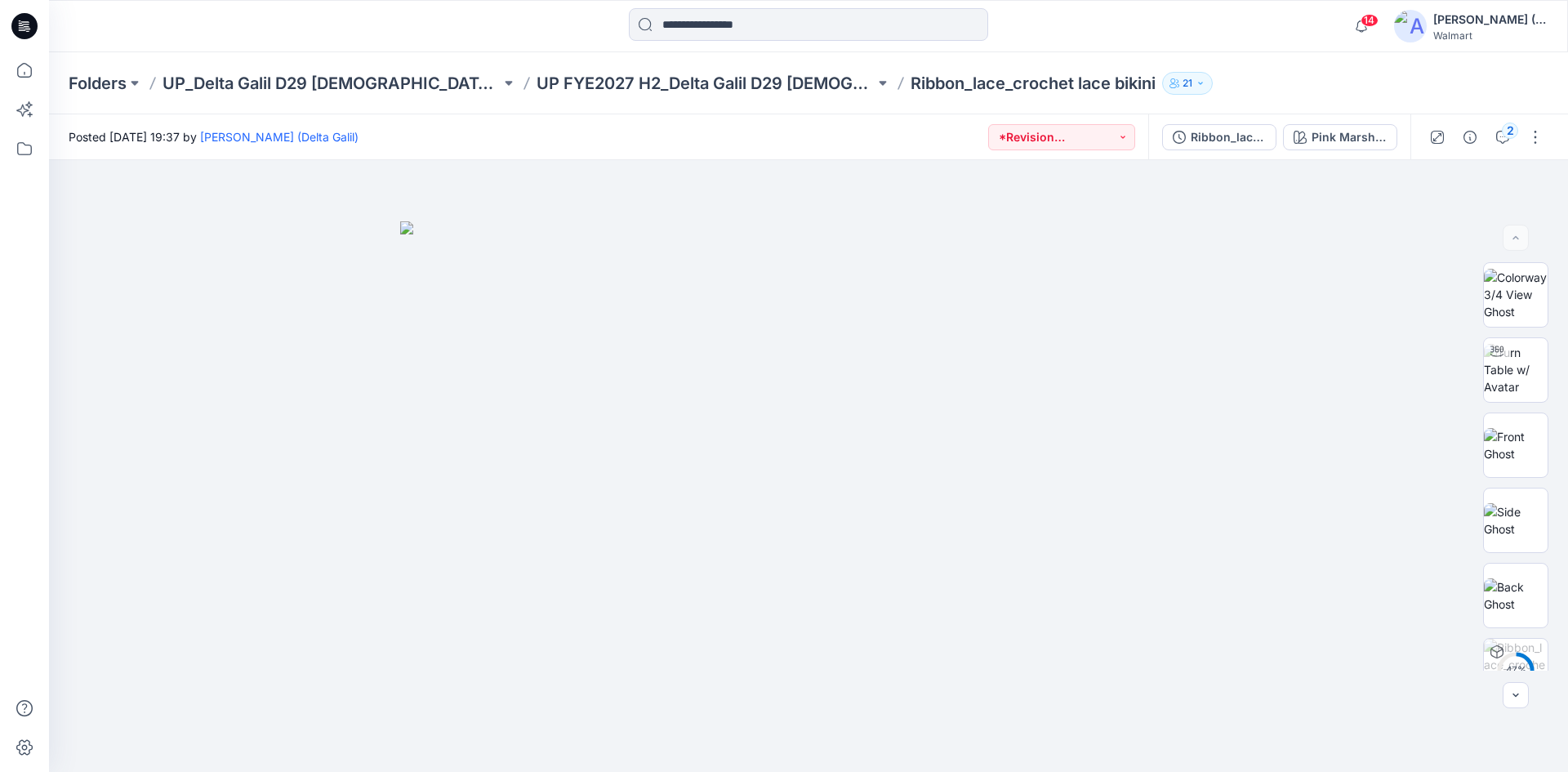
click at [1063, 86] on p "Ribbon_lace_crochet lace bikini" at bounding box center [1033, 84] width 245 height 23
copy div "Ribbon_lace_crochet lace bikini 21"
click at [1503, 133] on div "2" at bounding box center [1509, 131] width 16 height 16
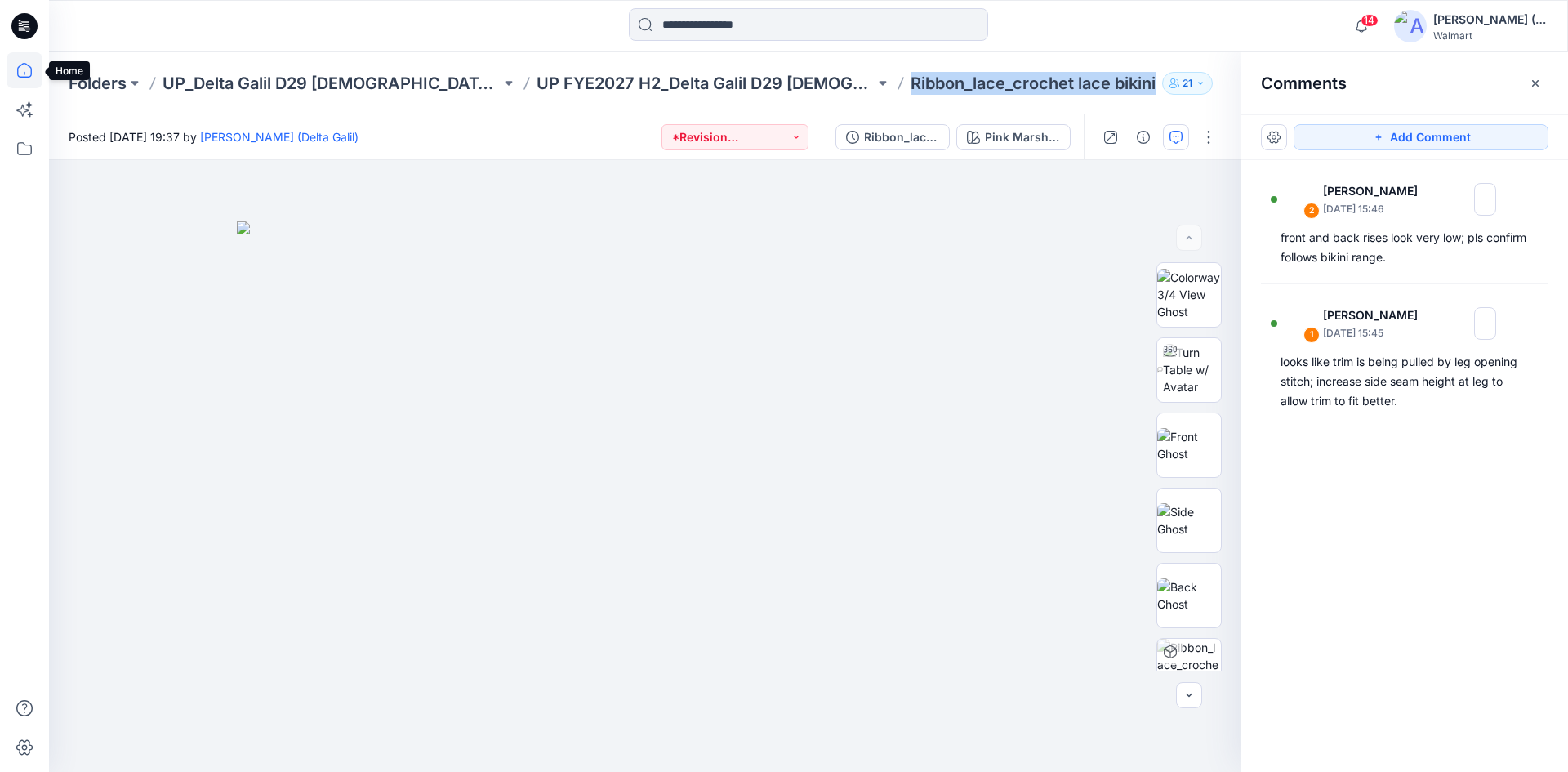
click at [26, 76] on icon at bounding box center [24, 69] width 36 height 36
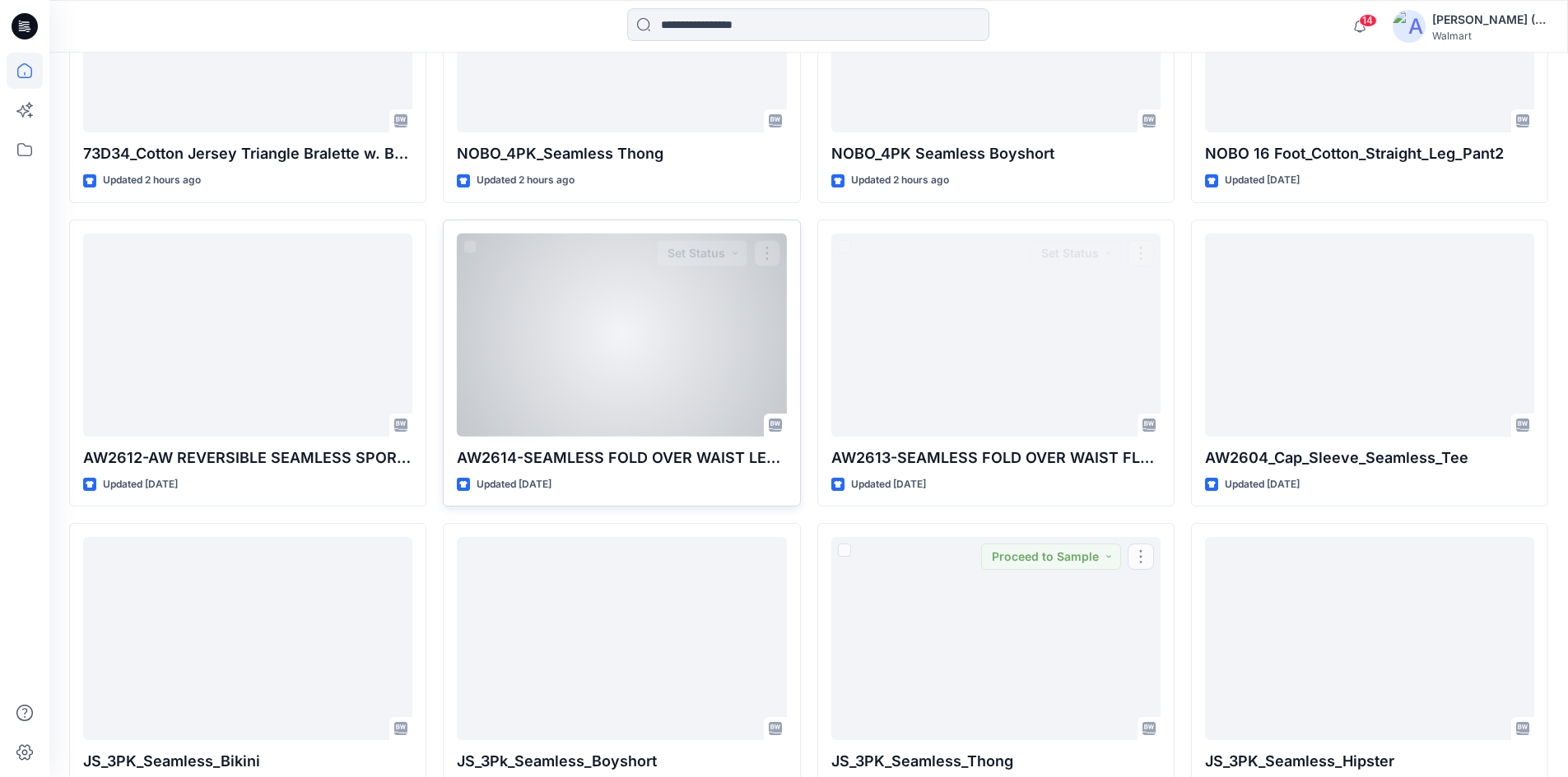
scroll to position [1563, 0]
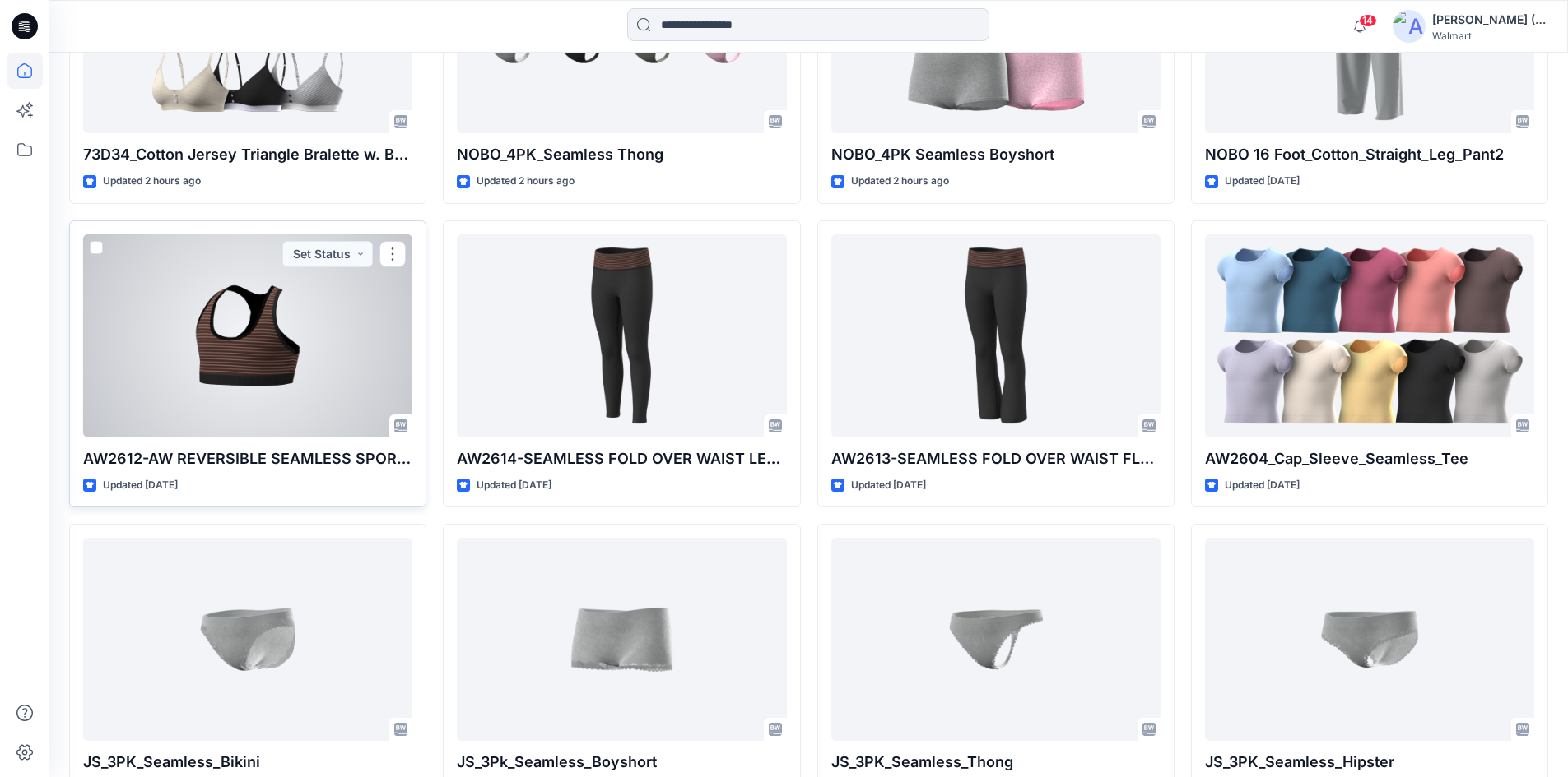
click at [346, 354] on div at bounding box center [248, 336] width 329 height 203
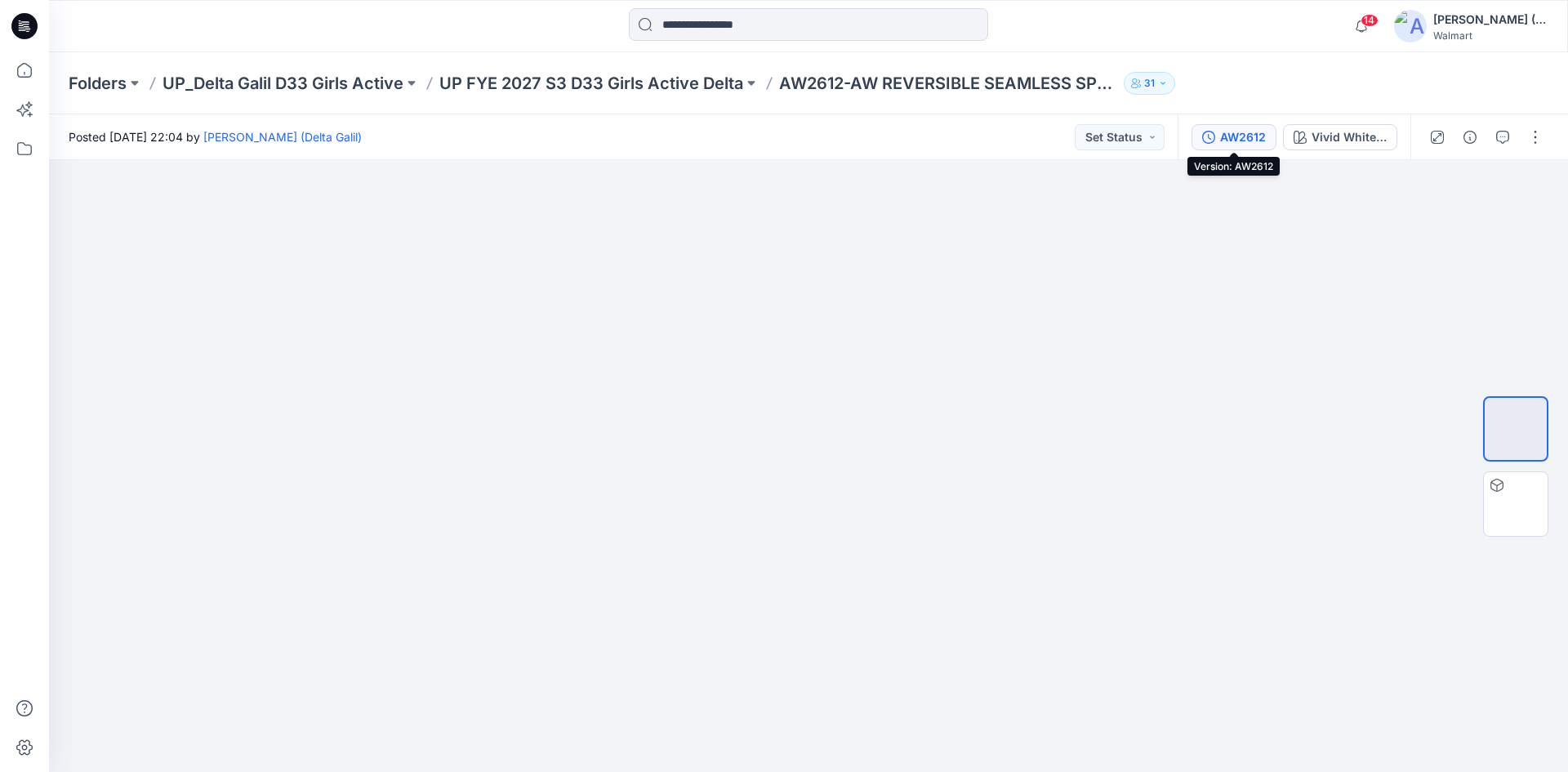
click at [1257, 135] on div "AW2612" at bounding box center [1243, 137] width 46 height 18
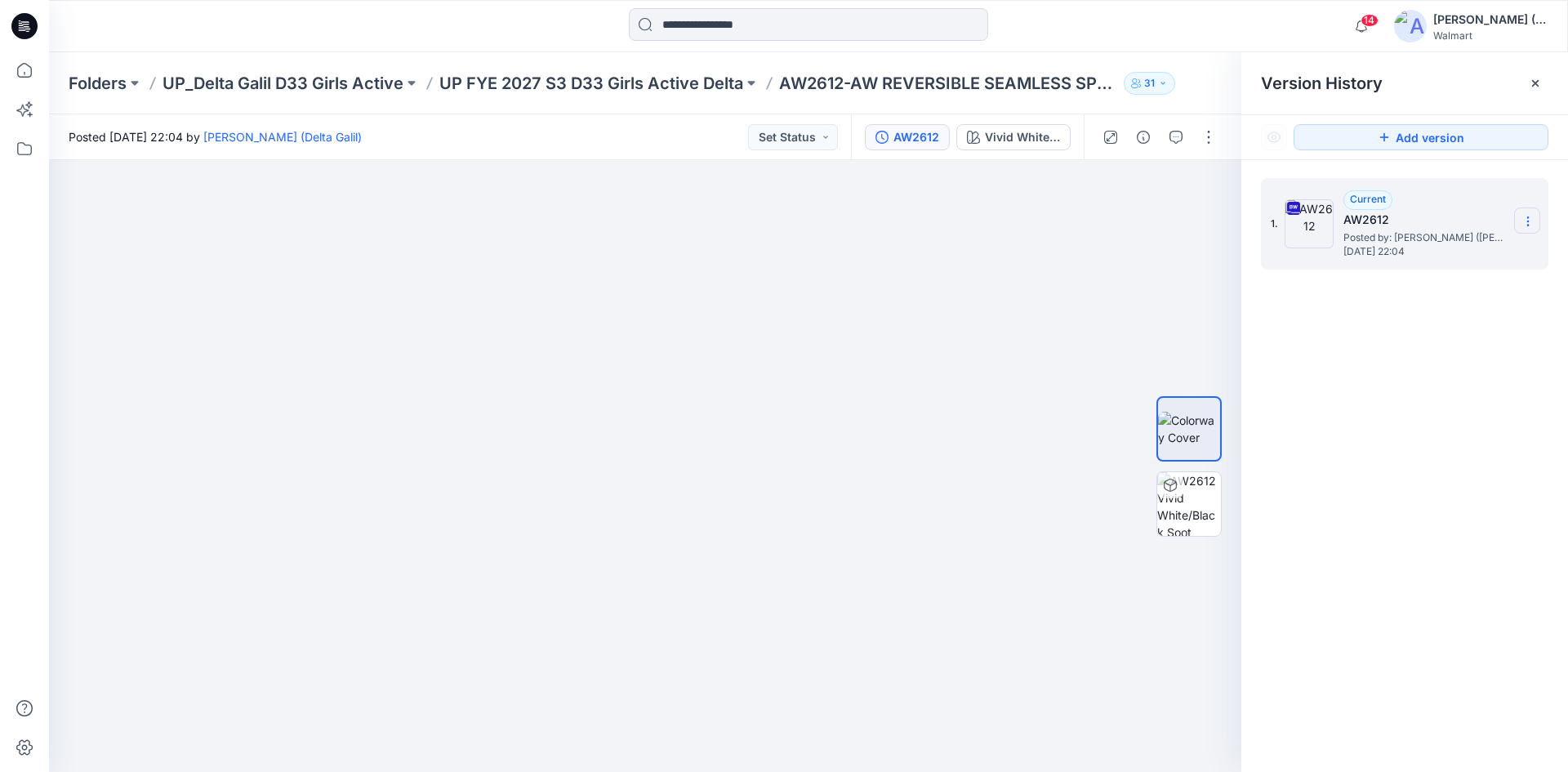
click at [1529, 226] on icon at bounding box center [1528, 225] width 1 height 1
click at [1500, 259] on span "Download Source BW File" at bounding box center [1445, 253] width 137 height 19
